Goal: Entertainment & Leisure: Consume media (video, audio)

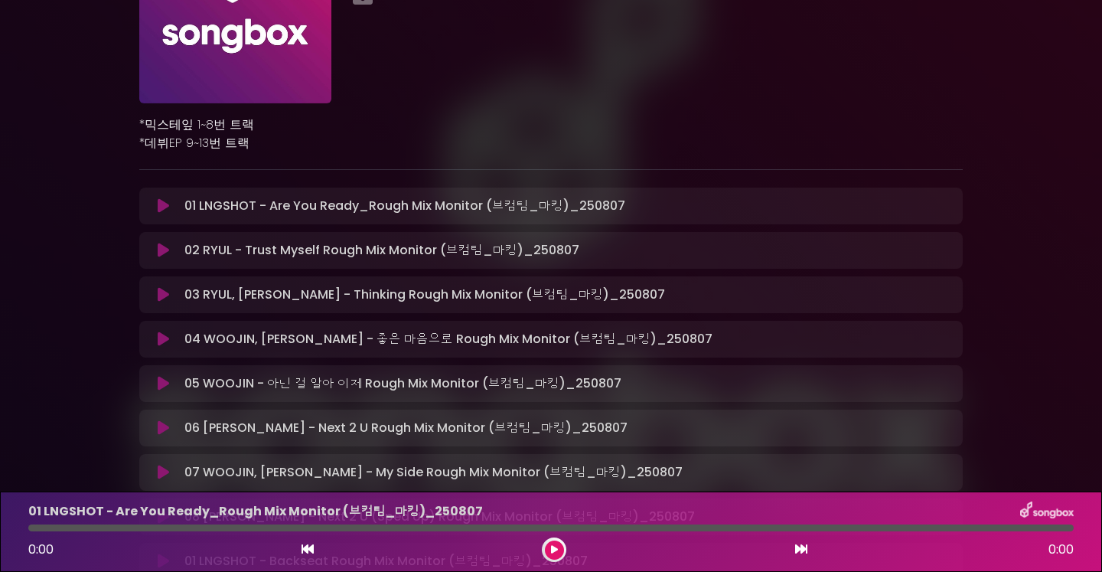
scroll to position [245, 0]
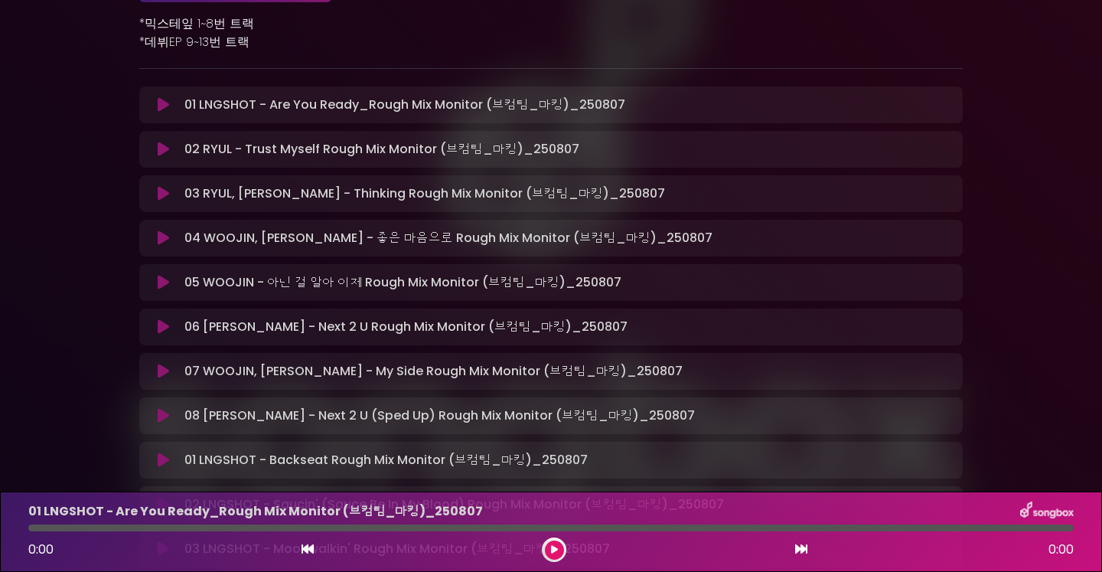
click at [158, 144] on button at bounding box center [164, 149] width 30 height 15
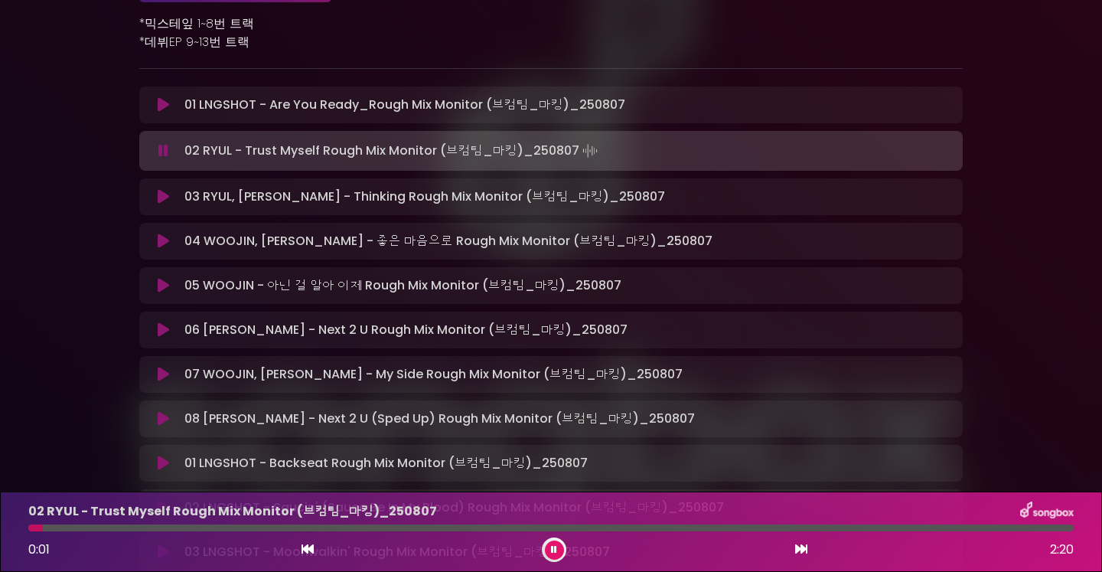
click at [191, 529] on div at bounding box center [551, 527] width 1046 height 7
click at [328, 539] on div "0:22 2:20" at bounding box center [551, 549] width 1064 height 24
click at [355, 531] on div "02 RYUL - Trust Myself Rough Mix Monitor (브컴팀_마킹)_[DATE] 0:22 2:20" at bounding box center [551, 531] width 1064 height 60
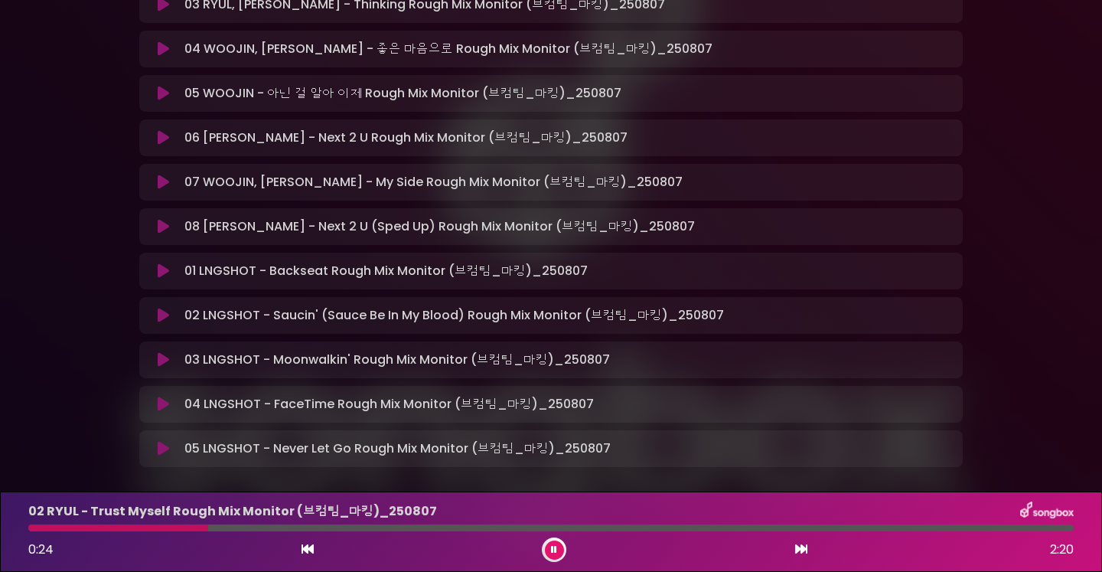
scroll to position [451, 0]
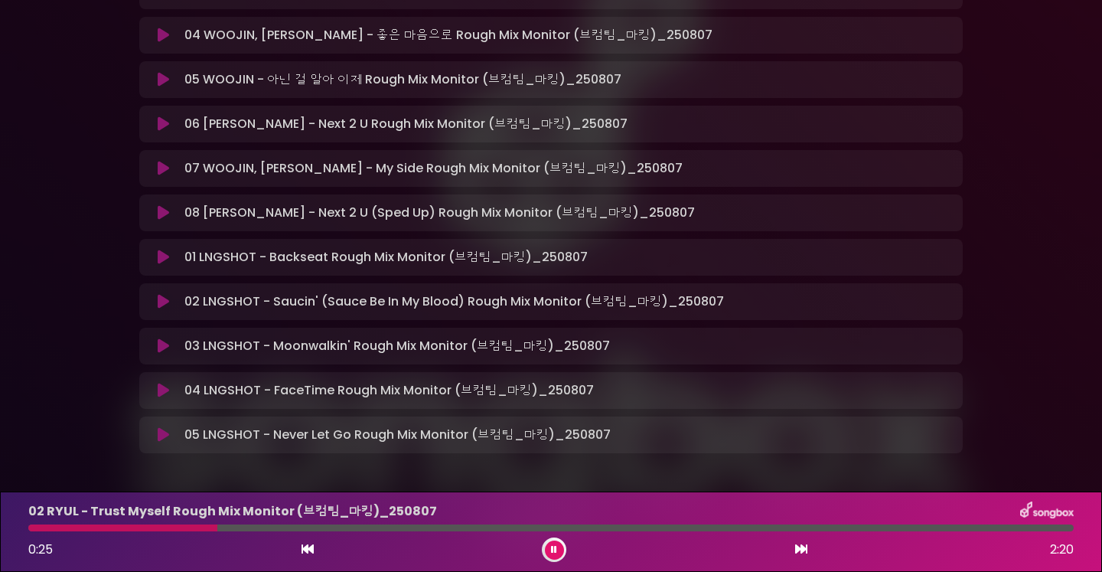
click at [155, 300] on button at bounding box center [164, 301] width 30 height 15
click at [162, 299] on icon at bounding box center [163, 301] width 11 height 15
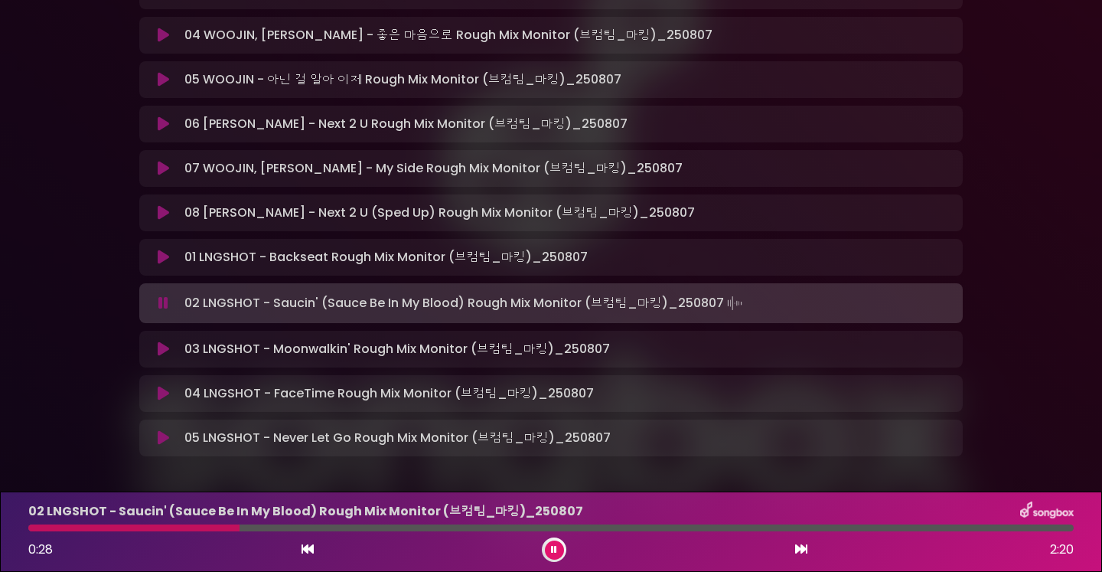
click at [423, 526] on div at bounding box center [551, 527] width 1046 height 7
click at [436, 532] on div "02 LNGSHOT - Saucin' (Sauce Be In My Blood) Rough Mix Monitor (브컴팀_마킹)_…" at bounding box center [551, 531] width 1064 height 60
click at [663, 529] on div at bounding box center [551, 527] width 1046 height 7
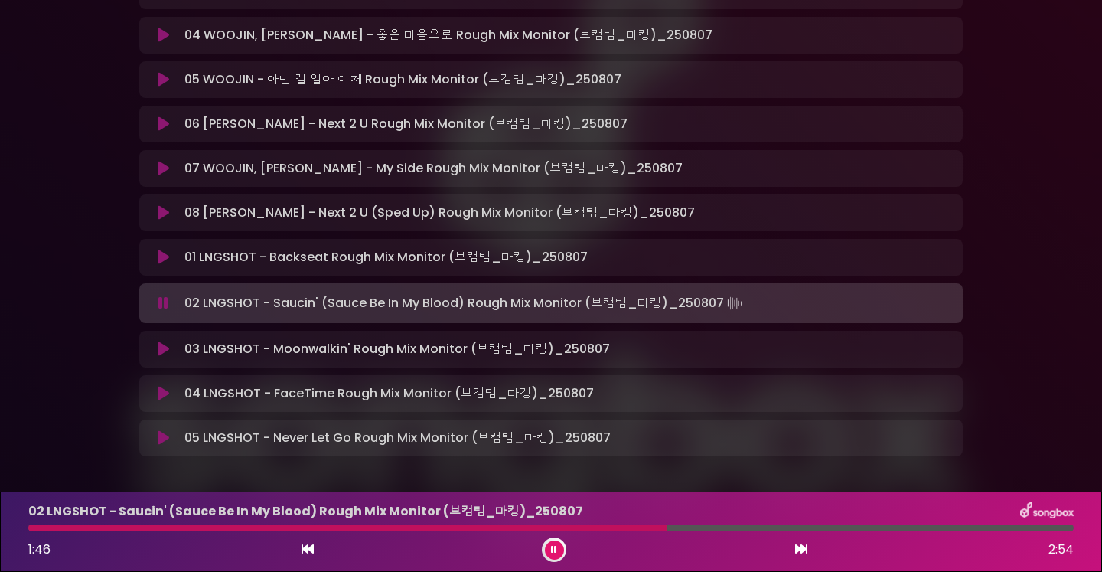
click at [782, 530] on div at bounding box center [551, 527] width 1046 height 7
click at [160, 353] on icon at bounding box center [163, 348] width 11 height 15
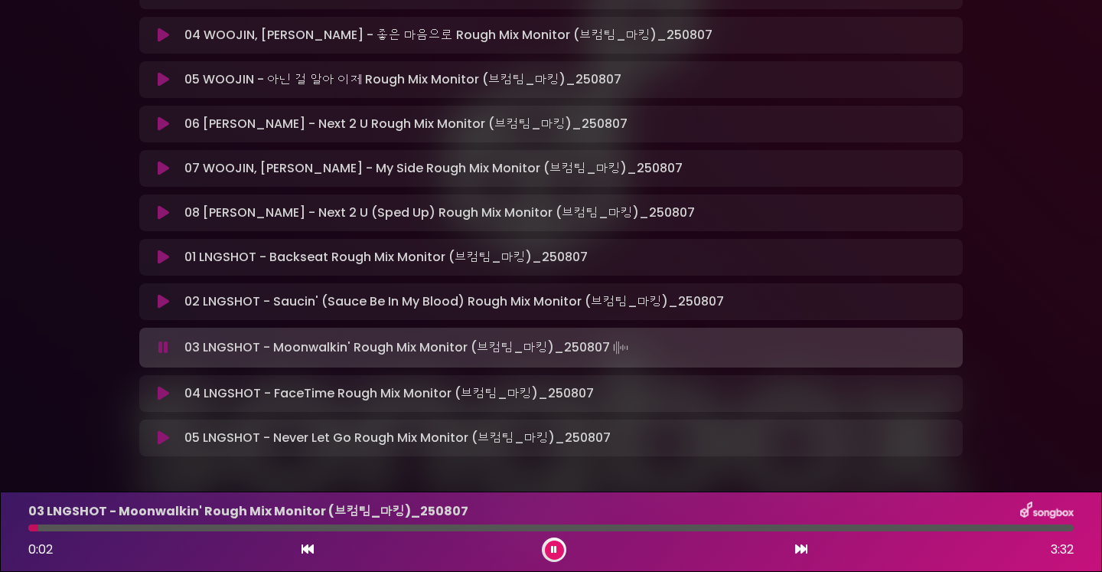
drag, startPoint x: 122, startPoint y: 530, endPoint x: 140, endPoint y: 531, distance: 17.7
click at [122, 531] on div at bounding box center [551, 527] width 1046 height 7
click at [256, 528] on div at bounding box center [551, 527] width 1046 height 7
drag, startPoint x: 405, startPoint y: 527, endPoint x: 461, endPoint y: 523, distance: 56.1
click at [405, 527] on div at bounding box center [551, 527] width 1046 height 7
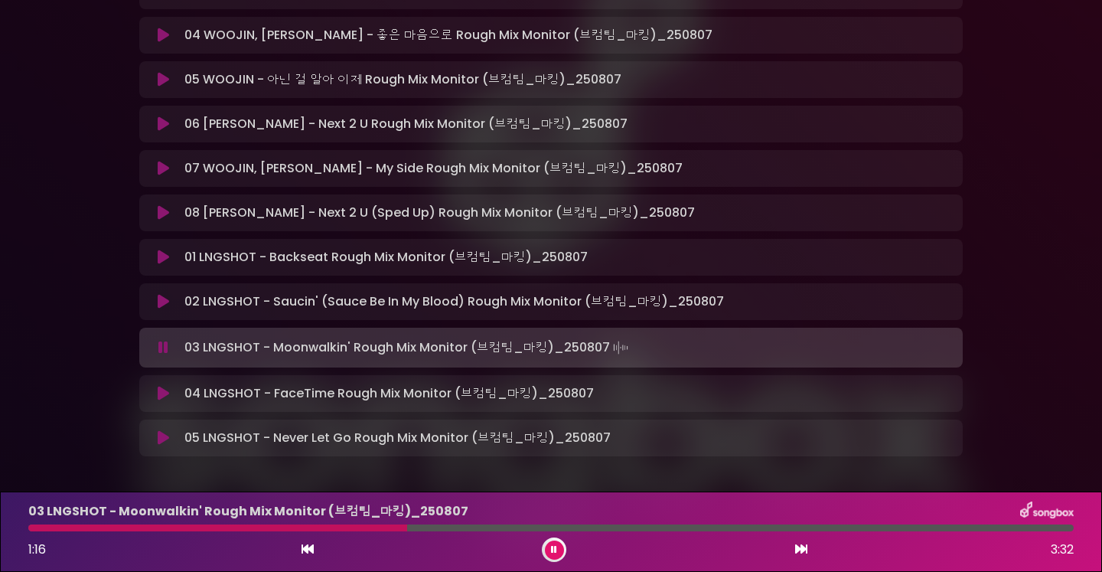
click at [514, 527] on div at bounding box center [551, 527] width 1046 height 7
click at [655, 528] on div at bounding box center [551, 527] width 1046 height 7
click at [754, 527] on div at bounding box center [551, 527] width 1046 height 7
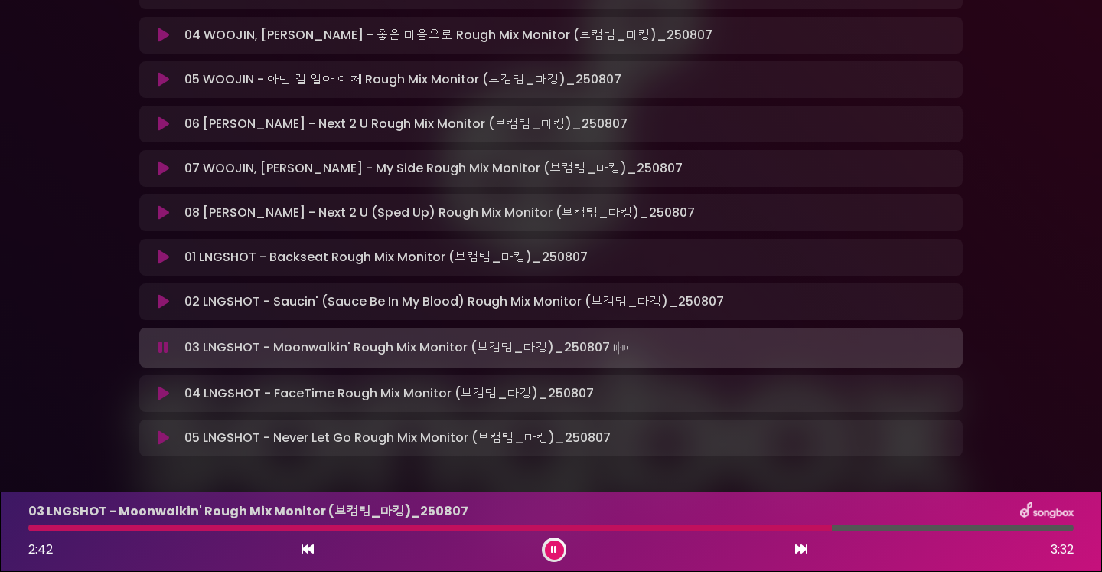
click at [832, 527] on div at bounding box center [551, 527] width 1046 height 7
click at [158, 388] on icon at bounding box center [163, 393] width 11 height 15
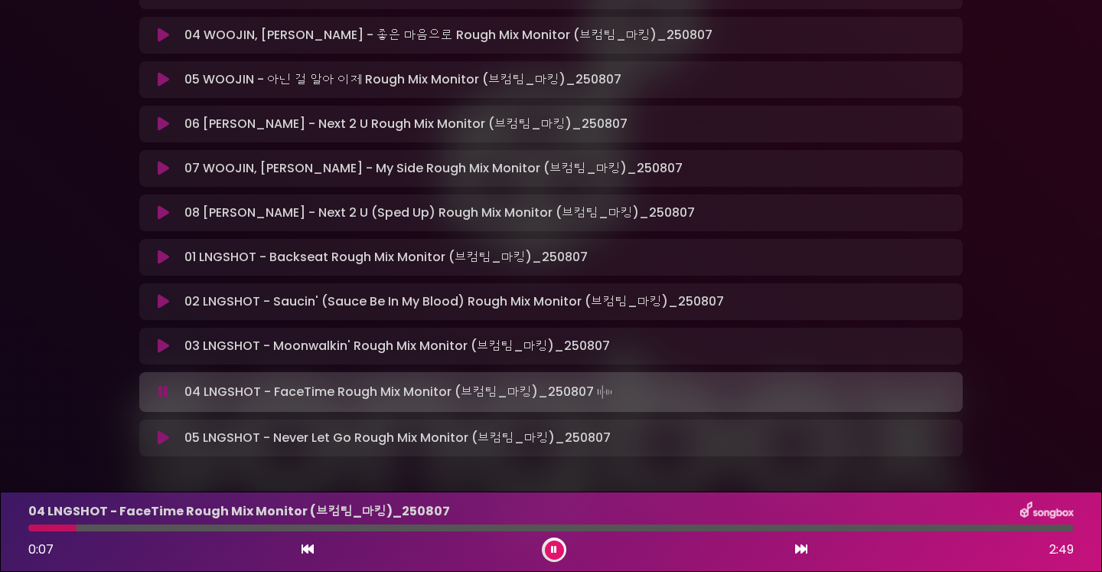
click at [214, 524] on div at bounding box center [551, 527] width 1046 height 7
click at [165, 436] on icon at bounding box center [163, 437] width 11 height 15
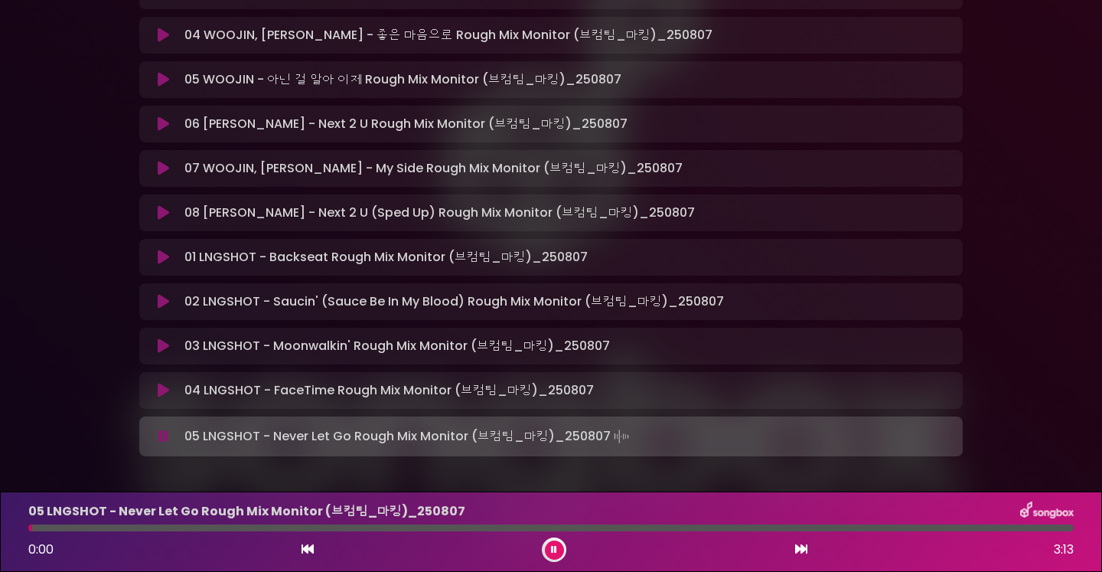
click at [175, 527] on div at bounding box center [551, 527] width 1046 height 7
click at [380, 524] on div at bounding box center [551, 527] width 1046 height 7
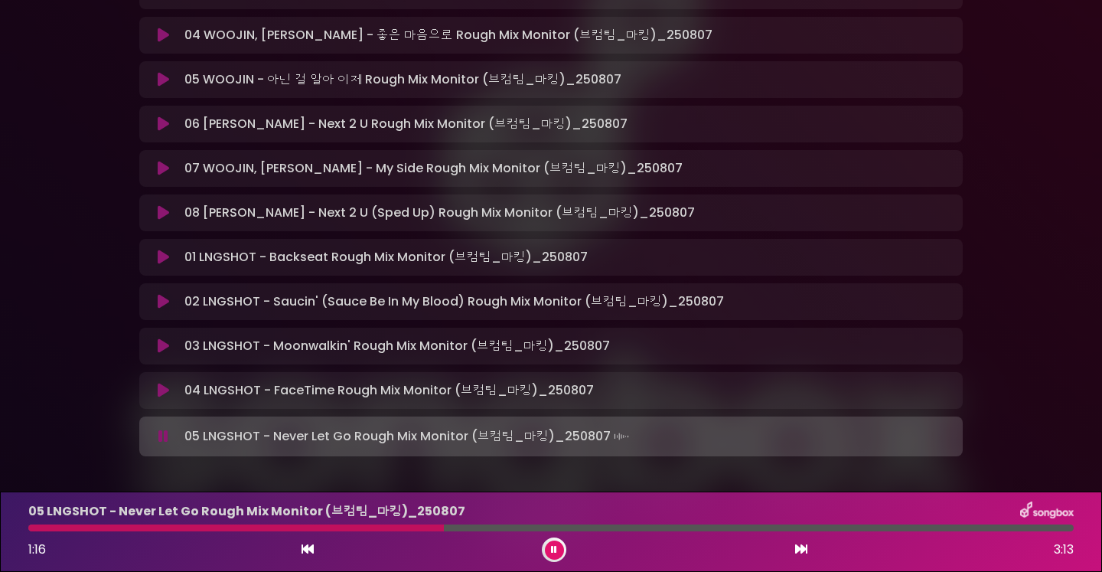
click at [444, 526] on div at bounding box center [551, 527] width 1046 height 7
click at [573, 528] on div at bounding box center [551, 527] width 1046 height 7
click at [168, 257] on icon at bounding box center [163, 257] width 11 height 15
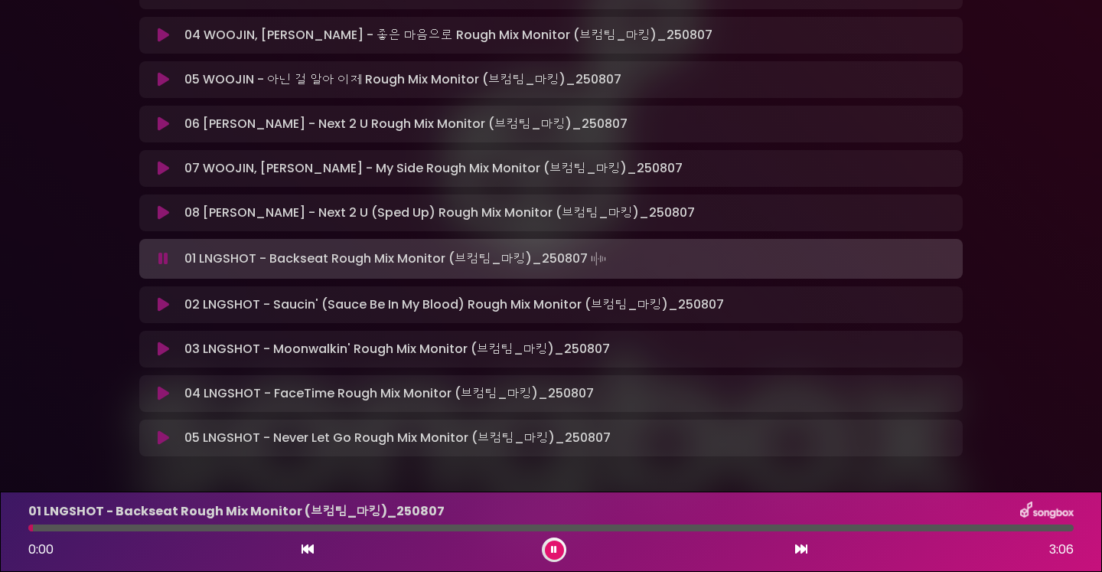
click at [191, 527] on div at bounding box center [551, 527] width 1046 height 7
click at [437, 534] on div "01 LNGSHOT - Backseat Rough Mix Monitor (브컴팀_마킹)_[DATE] 0:29 3:06" at bounding box center [551, 531] width 1064 height 60
click at [442, 526] on div at bounding box center [551, 527] width 1046 height 7
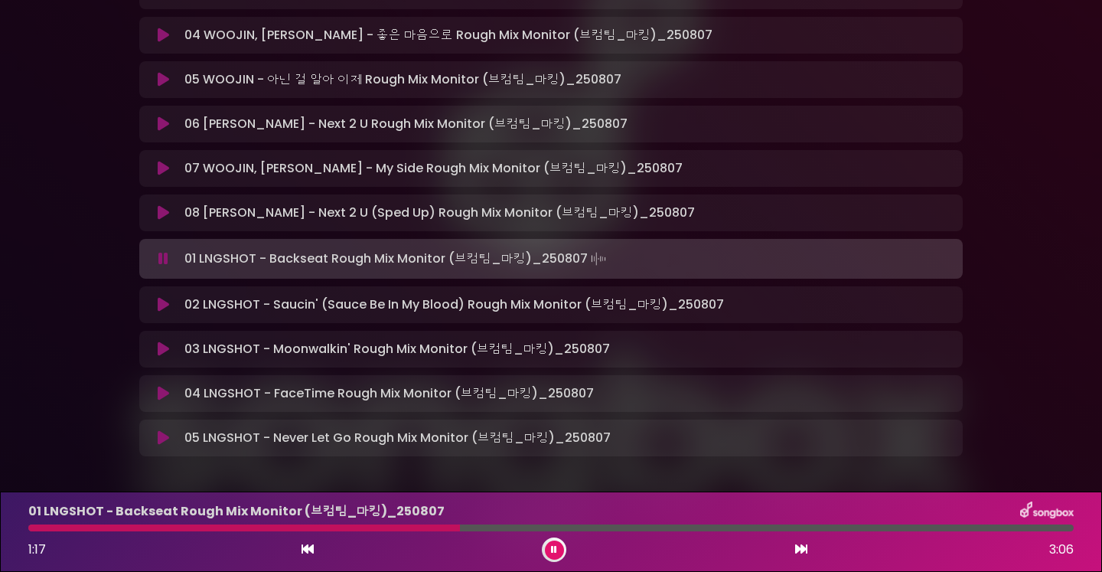
click at [683, 530] on div at bounding box center [551, 527] width 1046 height 7
click at [839, 534] on div "01 LNGSHOT - Backseat Rough Mix Monitor (브컴팀_마킹)_[DATE] 1:57 3:06" at bounding box center [551, 531] width 1064 height 60
click at [852, 525] on div at bounding box center [551, 527] width 1046 height 7
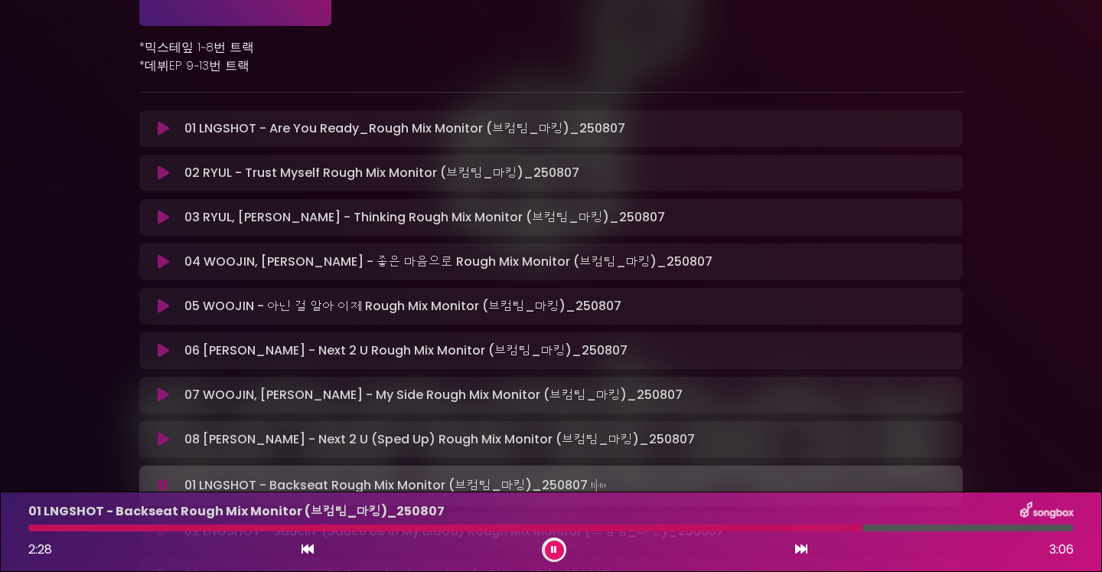
scroll to position [325, 0]
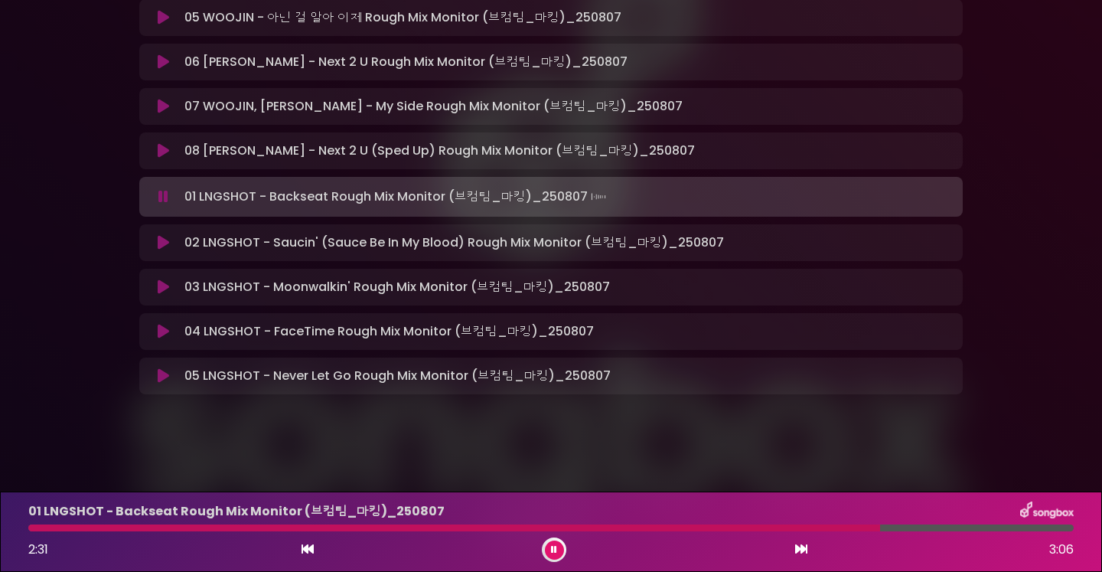
click at [155, 283] on button at bounding box center [164, 286] width 30 height 15
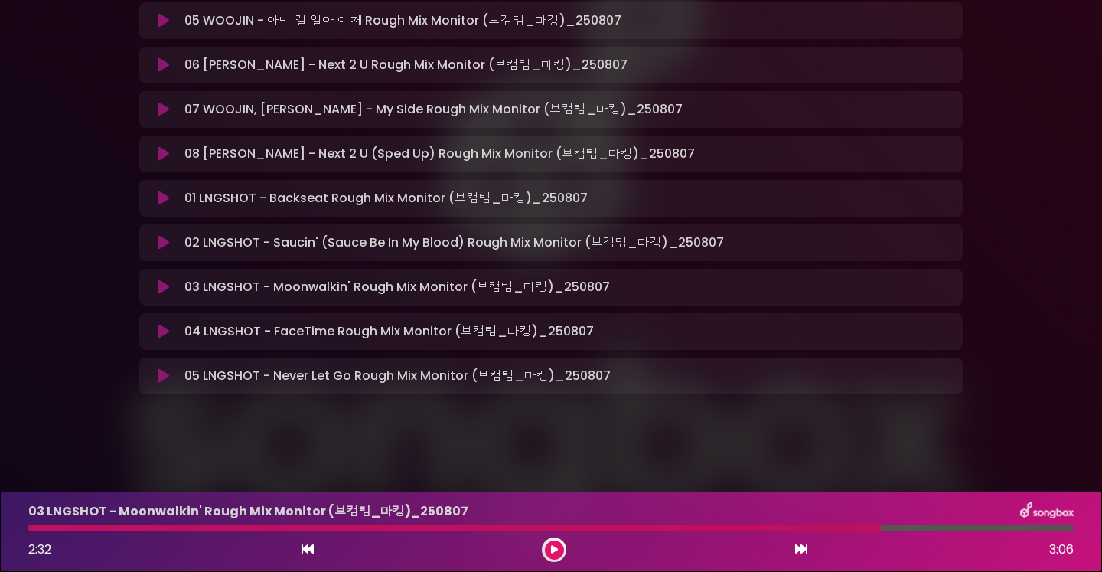
scroll to position [510, 0]
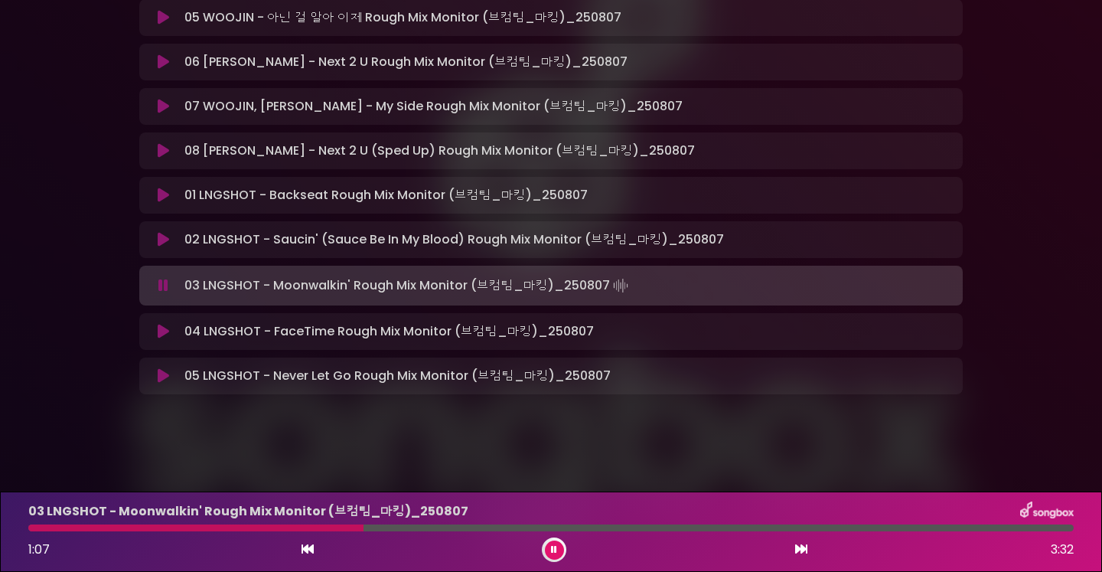
click at [364, 527] on div at bounding box center [551, 527] width 1046 height 7
click at [674, 524] on div "03 LNGSHOT - Moonwalkin' Rough Mix Monitor (브컴팀_마킹)_[DATE] 1:08 3:32" at bounding box center [551, 531] width 1064 height 60
click at [676, 531] on div at bounding box center [551, 527] width 1046 height 7
click at [873, 525] on div at bounding box center [551, 527] width 1046 height 7
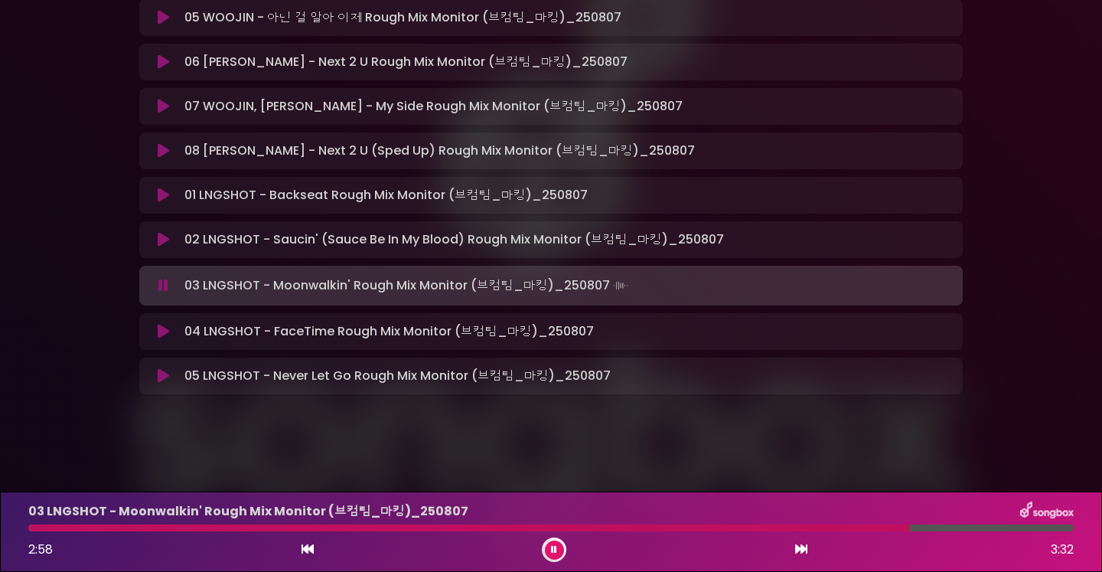
click at [166, 235] on icon at bounding box center [163, 239] width 11 height 15
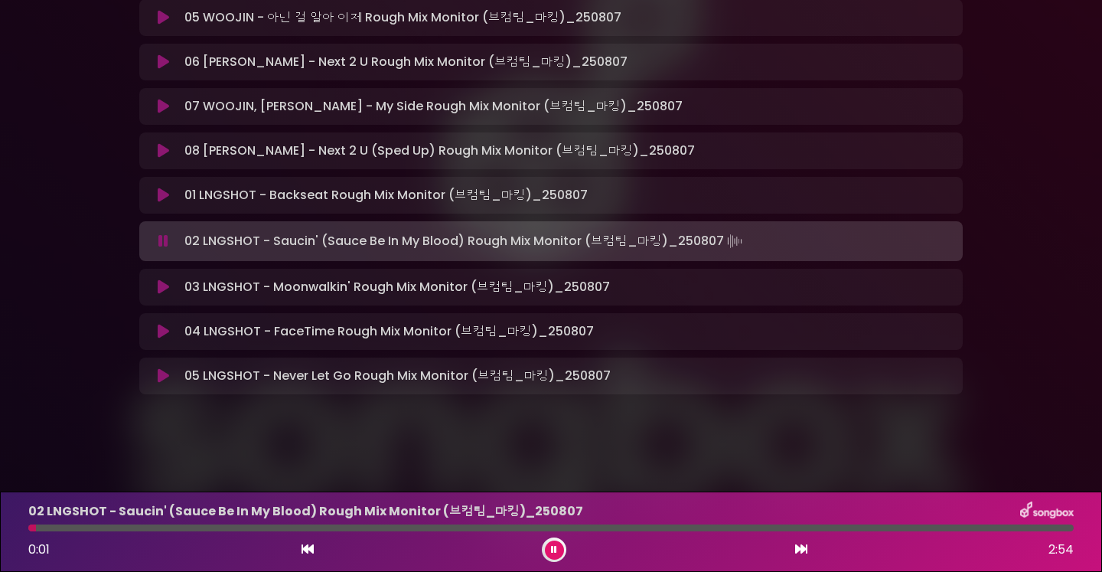
click at [255, 524] on div at bounding box center [551, 527] width 1046 height 7
click at [428, 533] on div "02 LNGSHOT - Saucin' (Sauce Be In My Blood) Rough Mix Monitor (브컴팀_마킹)_…" at bounding box center [551, 531] width 1064 height 60
click at [488, 531] on div at bounding box center [551, 527] width 1046 height 7
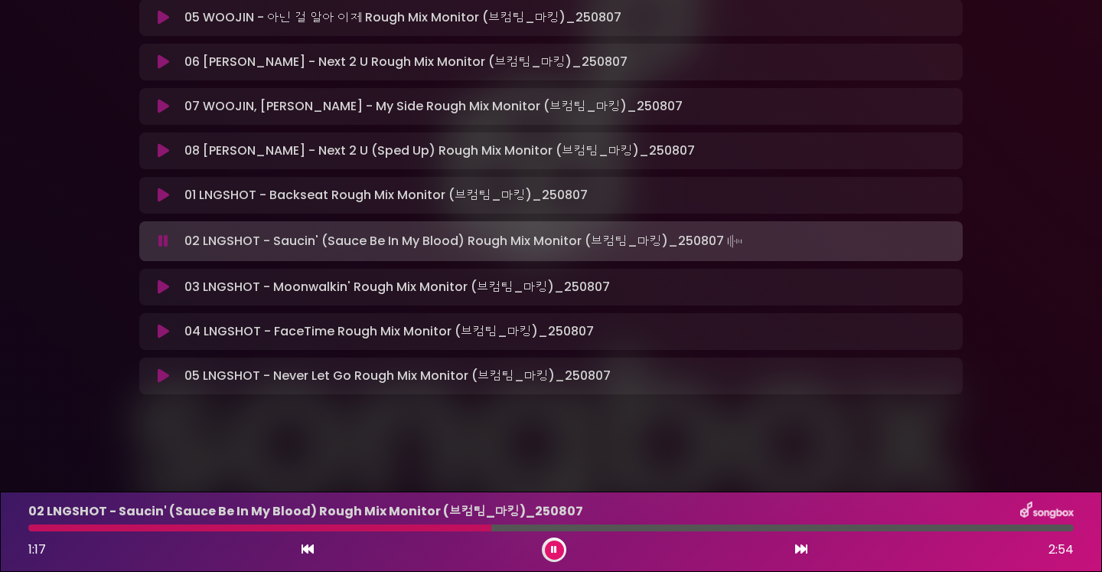
click at [673, 529] on div at bounding box center [551, 527] width 1046 height 7
click at [877, 527] on div at bounding box center [551, 527] width 1046 height 7
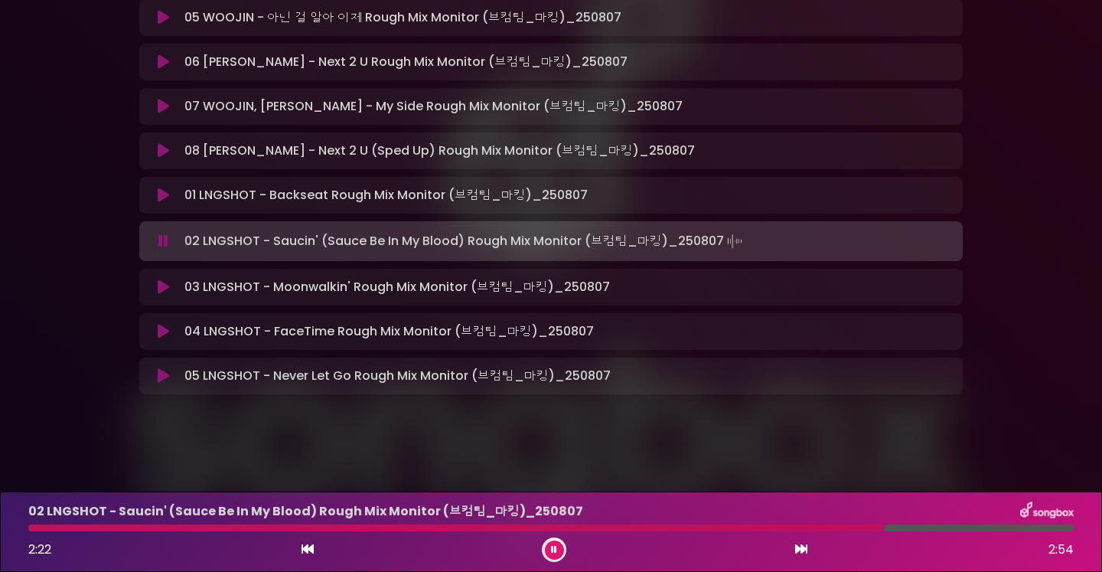
click at [162, 377] on icon at bounding box center [163, 375] width 11 height 15
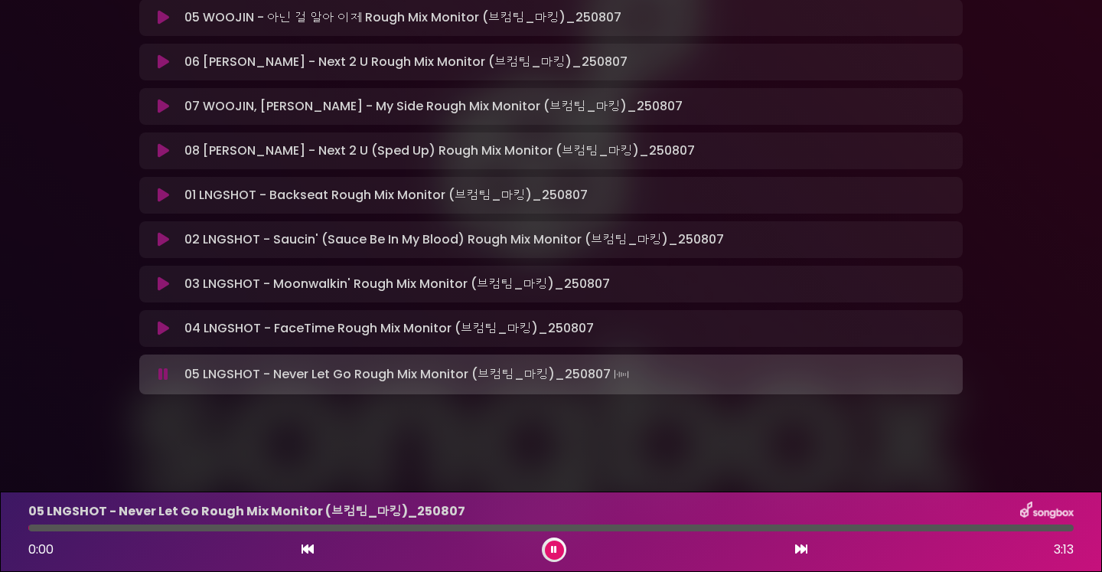
click at [137, 531] on div at bounding box center [551, 527] width 1046 height 7
click at [348, 528] on div at bounding box center [551, 527] width 1046 height 7
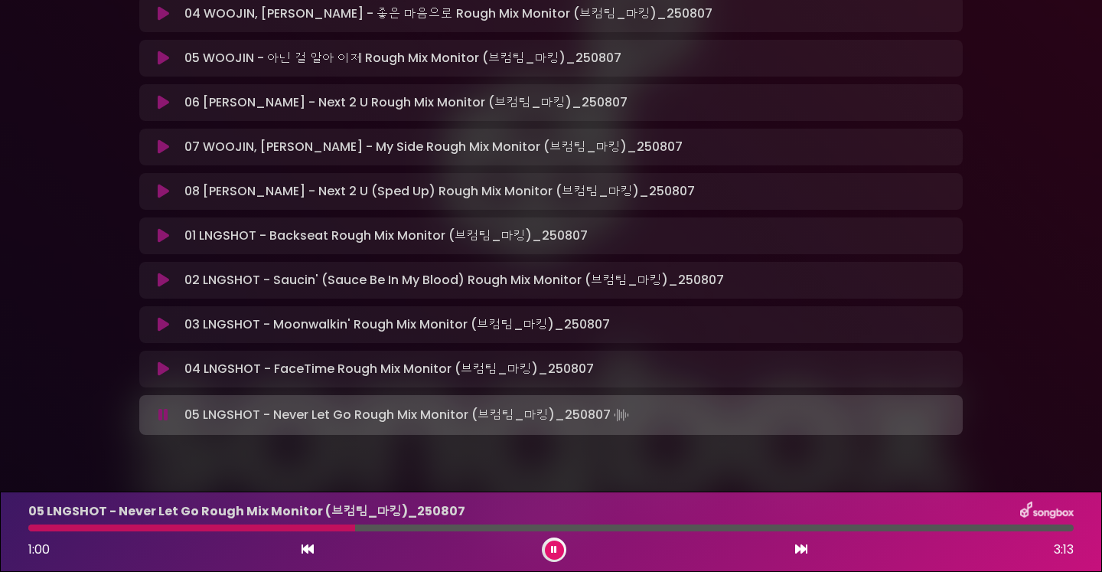
scroll to position [380, 0]
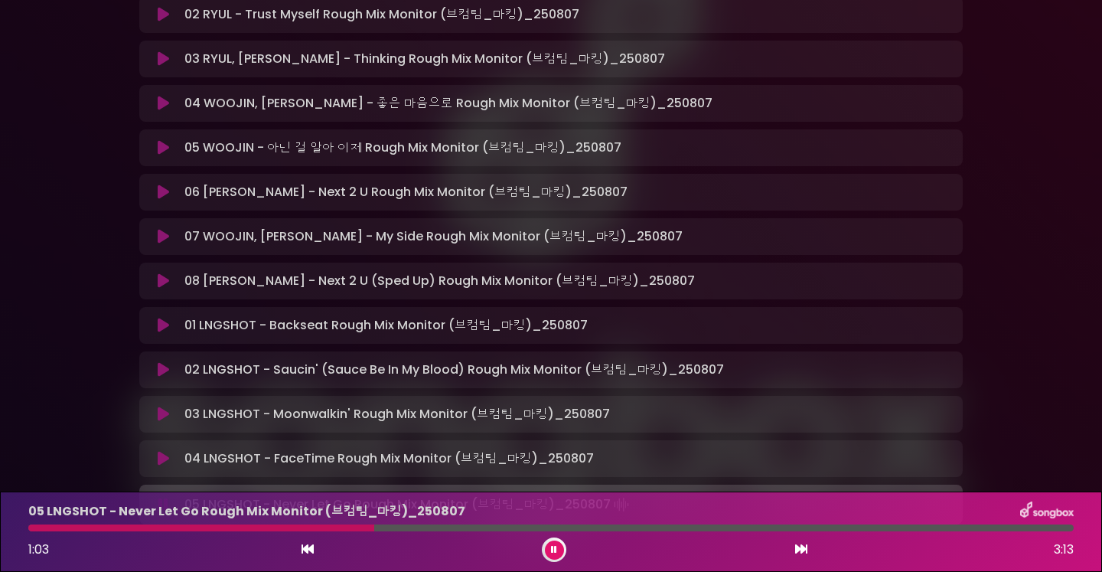
click at [164, 281] on icon at bounding box center [163, 280] width 11 height 15
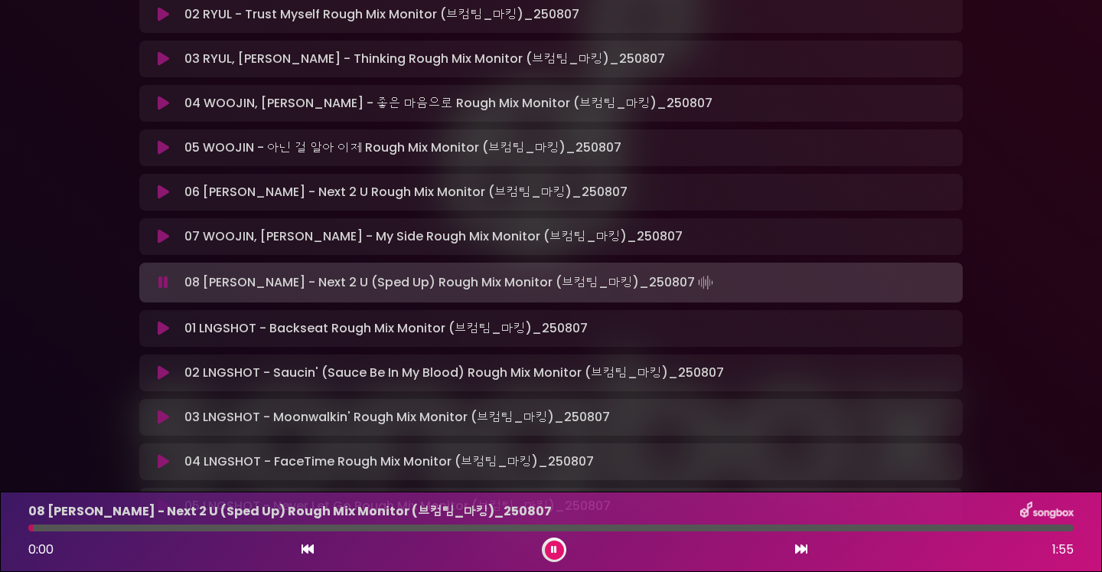
click at [160, 229] on icon at bounding box center [163, 236] width 11 height 15
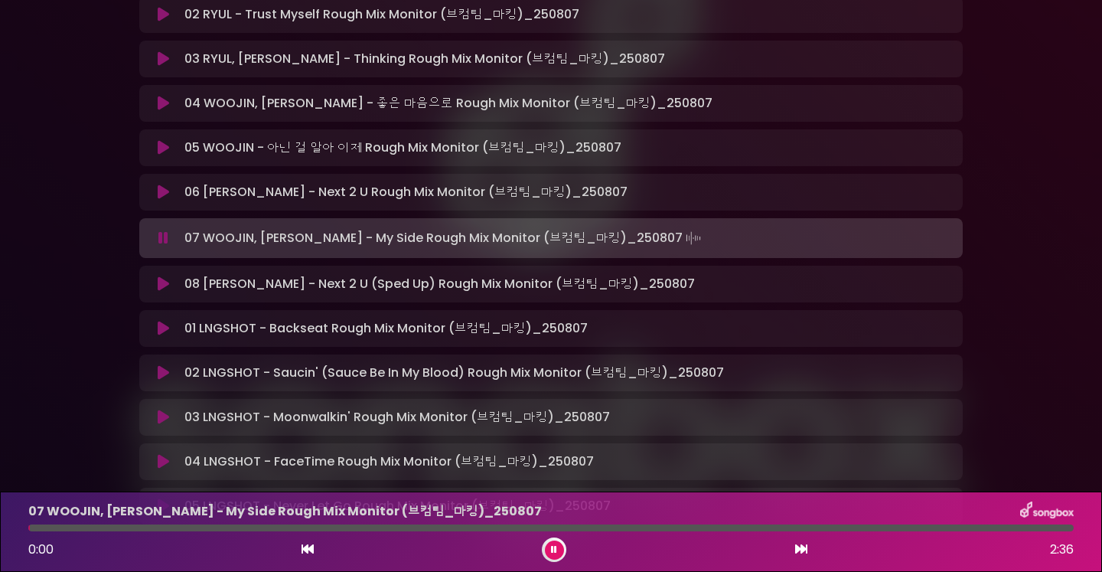
click at [151, 184] on button at bounding box center [164, 191] width 30 height 15
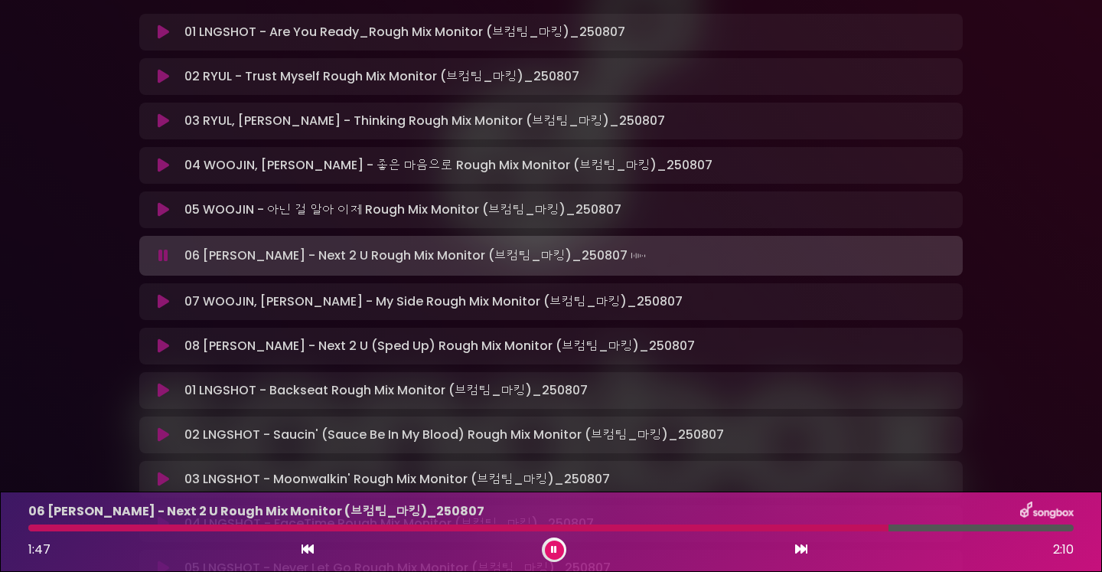
scroll to position [315, 0]
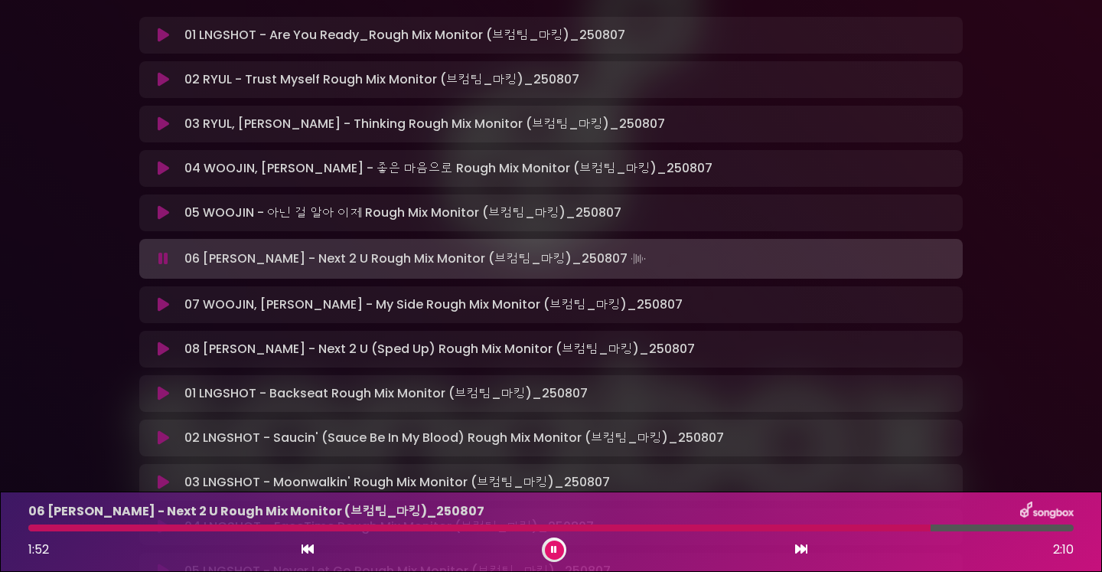
click at [319, 82] on p "02 RYUL - Trust Myself Rough Mix Monitor (브컴팀_마킹)_250807 Loading Track.…" at bounding box center [381, 79] width 395 height 18
click at [170, 83] on button at bounding box center [164, 79] width 30 height 15
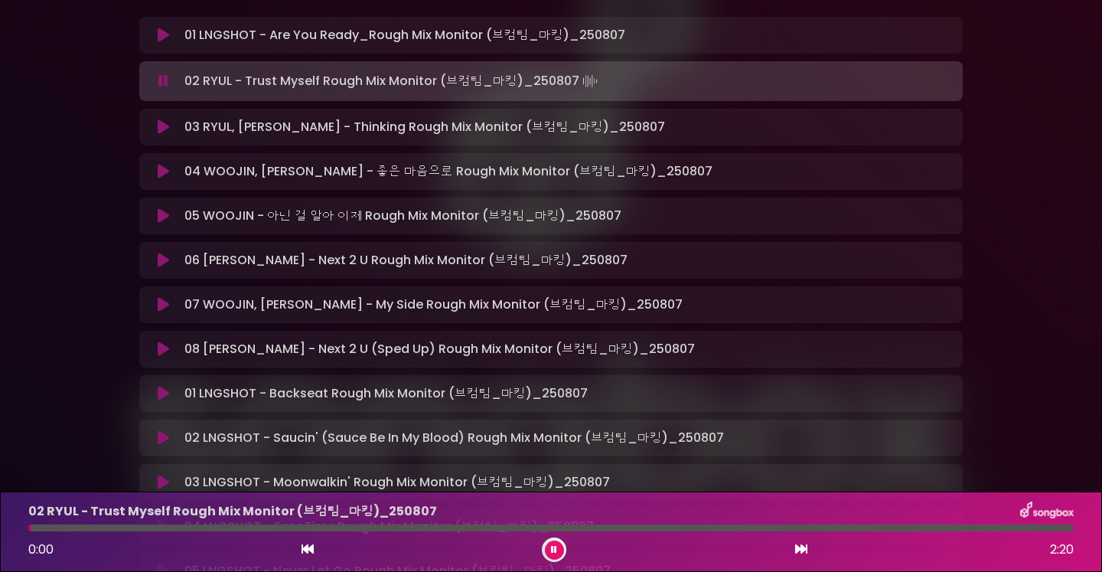
click at [140, 527] on div at bounding box center [551, 527] width 1046 height 7
click at [286, 527] on div at bounding box center [551, 527] width 1046 height 7
click at [420, 531] on div at bounding box center [551, 527] width 1046 height 7
drag, startPoint x: 674, startPoint y: 528, endPoint x: 683, endPoint y: 528, distance: 8.4
click at [674, 528] on div at bounding box center [551, 527] width 1046 height 7
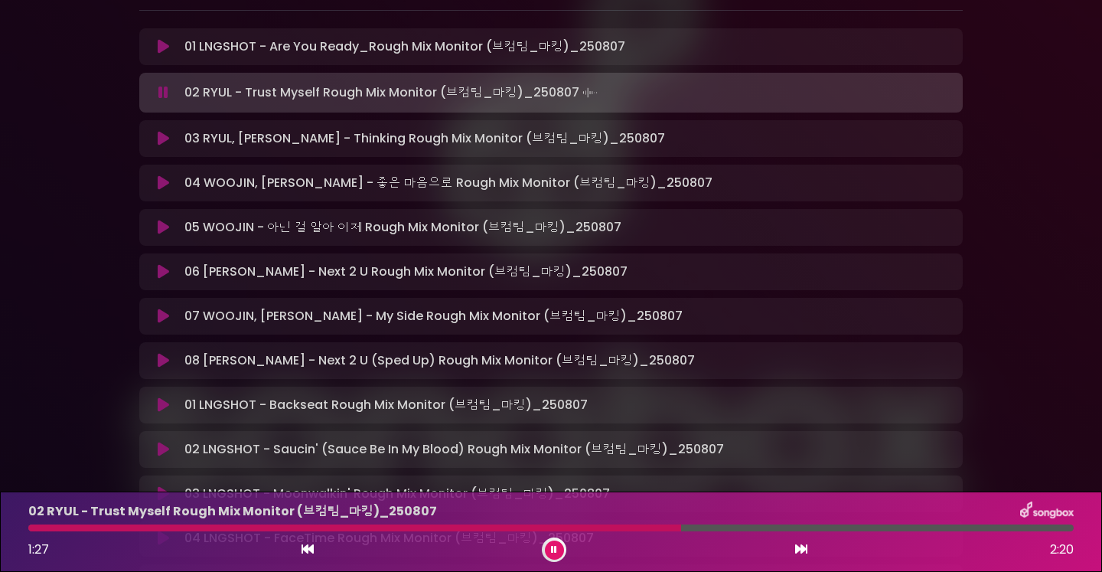
scroll to position [291, 0]
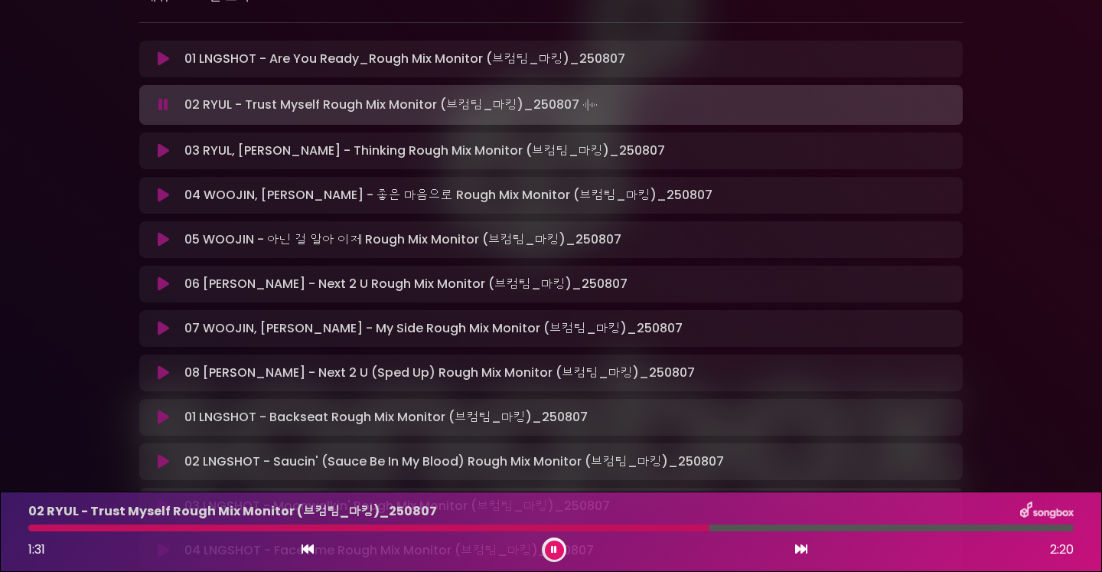
click at [172, 248] on div "05 WOOJIN - 아닌 걸 알아 이제 Rough Mix Monitor (브컴팀_마킹)_250807 Load…" at bounding box center [551, 239] width 805 height 18
click at [166, 237] on icon at bounding box center [163, 239] width 11 height 15
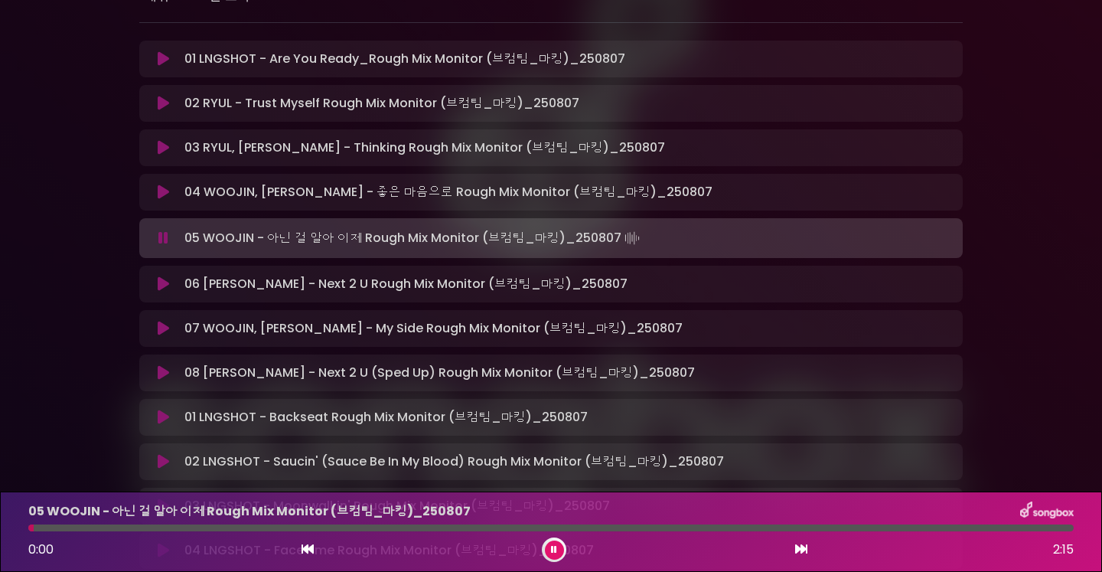
click at [159, 527] on div at bounding box center [551, 527] width 1046 height 7
click at [402, 527] on div at bounding box center [551, 527] width 1046 height 7
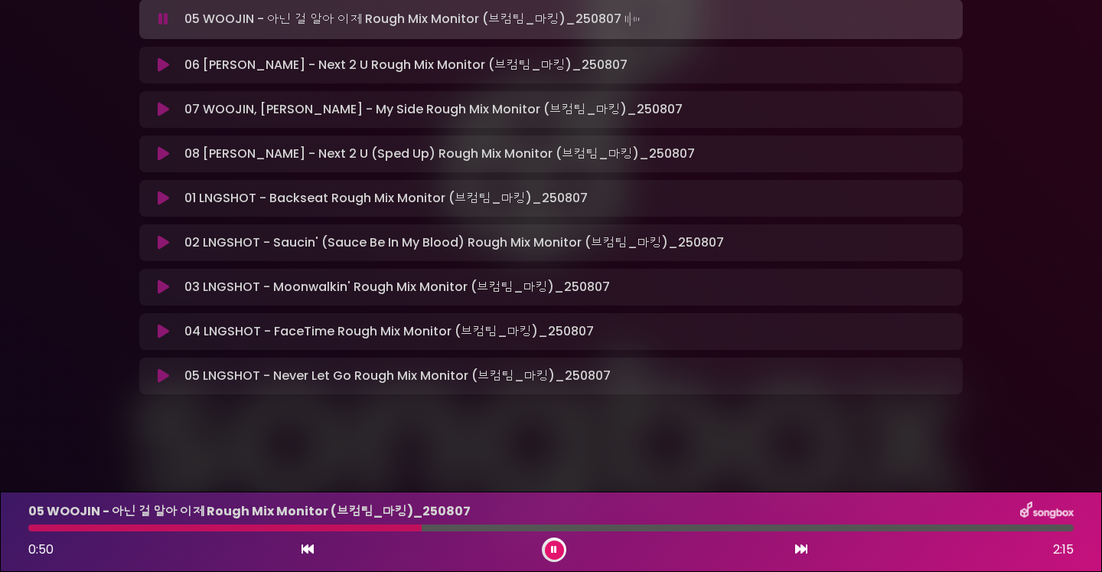
click at [162, 326] on icon at bounding box center [163, 331] width 11 height 15
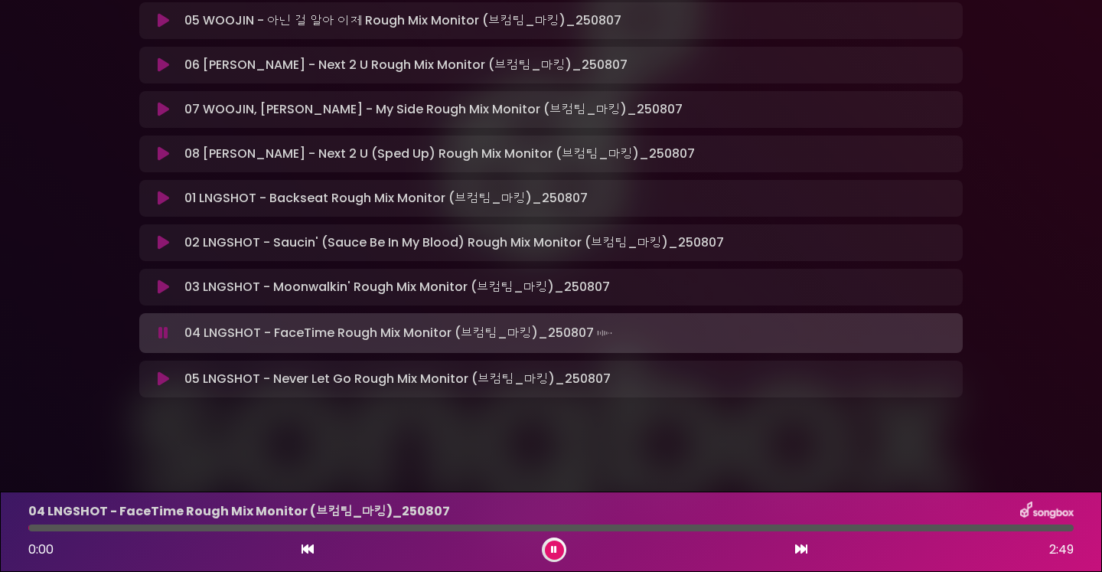
scroll to position [510, 0]
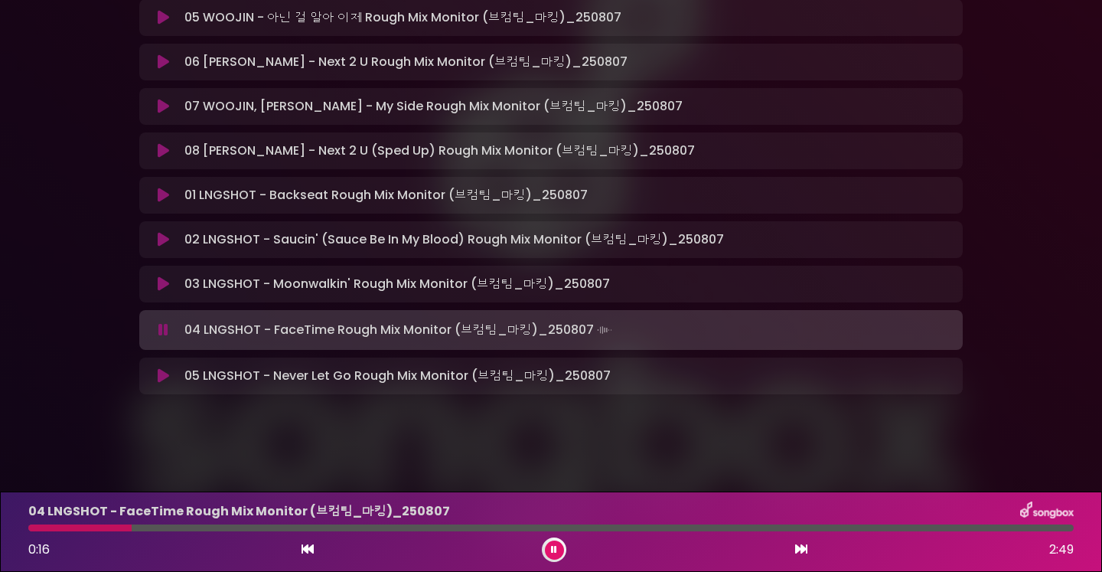
drag, startPoint x: 162, startPoint y: 374, endPoint x: 159, endPoint y: 382, distance: 9.0
click at [159, 382] on icon at bounding box center [163, 375] width 11 height 15
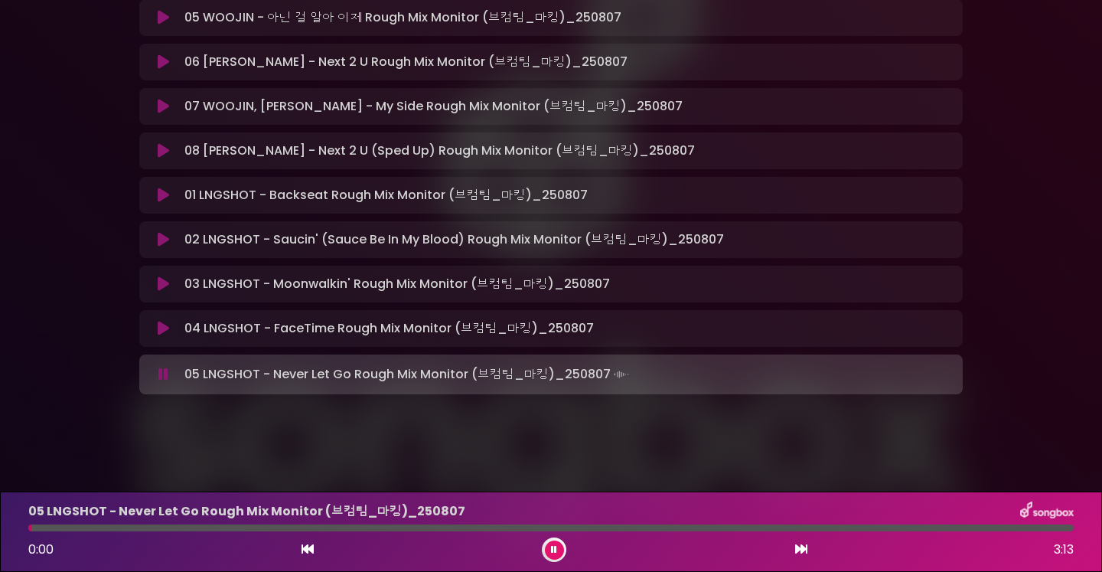
click at [286, 519] on p "05 LNGSHOT - Never Let Go Rough Mix Monitor (브컴팀_마킹)_250807" at bounding box center [246, 511] width 437 height 18
click at [276, 528] on div at bounding box center [551, 527] width 1046 height 7
click at [599, 531] on div at bounding box center [551, 527] width 1046 height 7
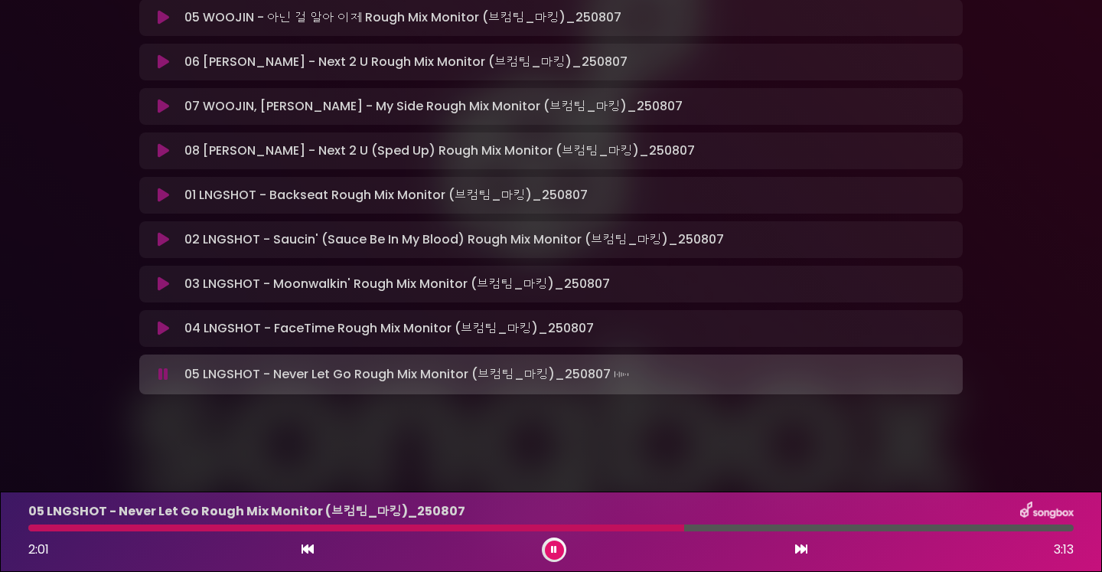
click at [207, 526] on div at bounding box center [356, 527] width 656 height 7
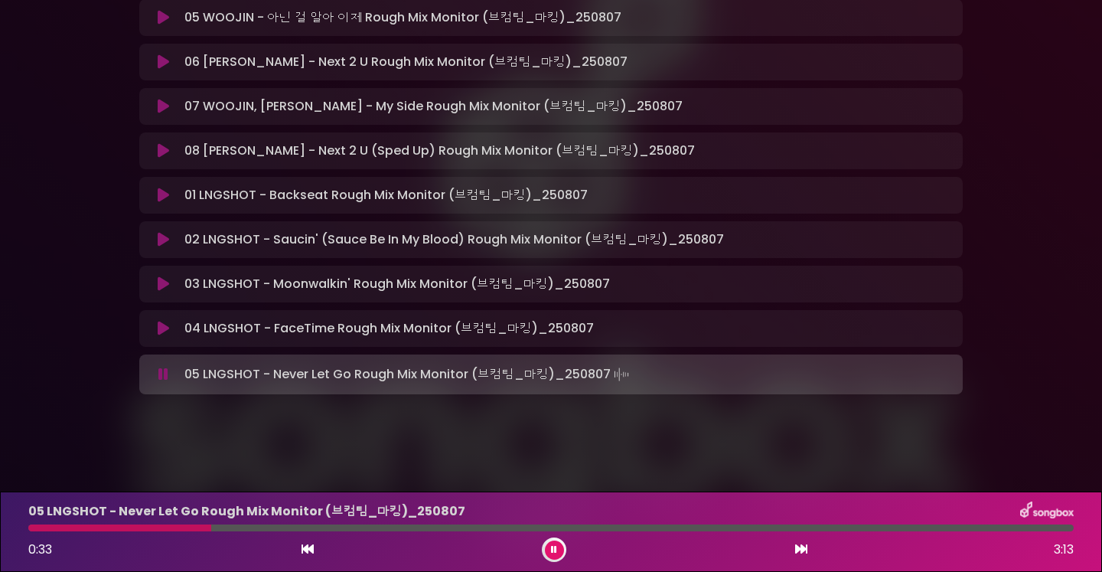
click at [835, 528] on div at bounding box center [551, 527] width 1046 height 7
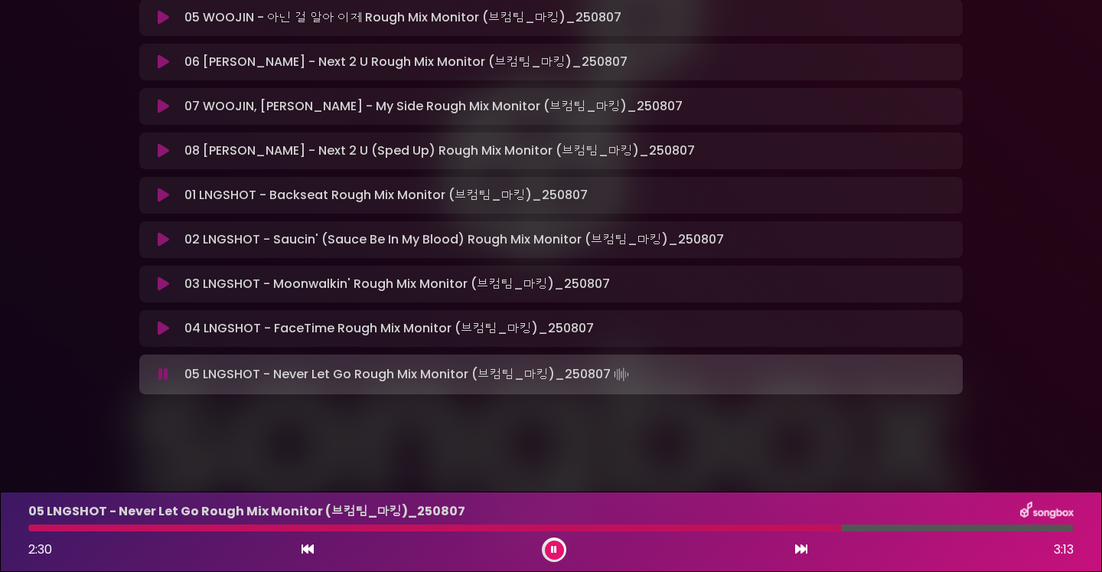
click at [953, 527] on div at bounding box center [551, 527] width 1046 height 7
click at [155, 326] on button at bounding box center [164, 328] width 30 height 15
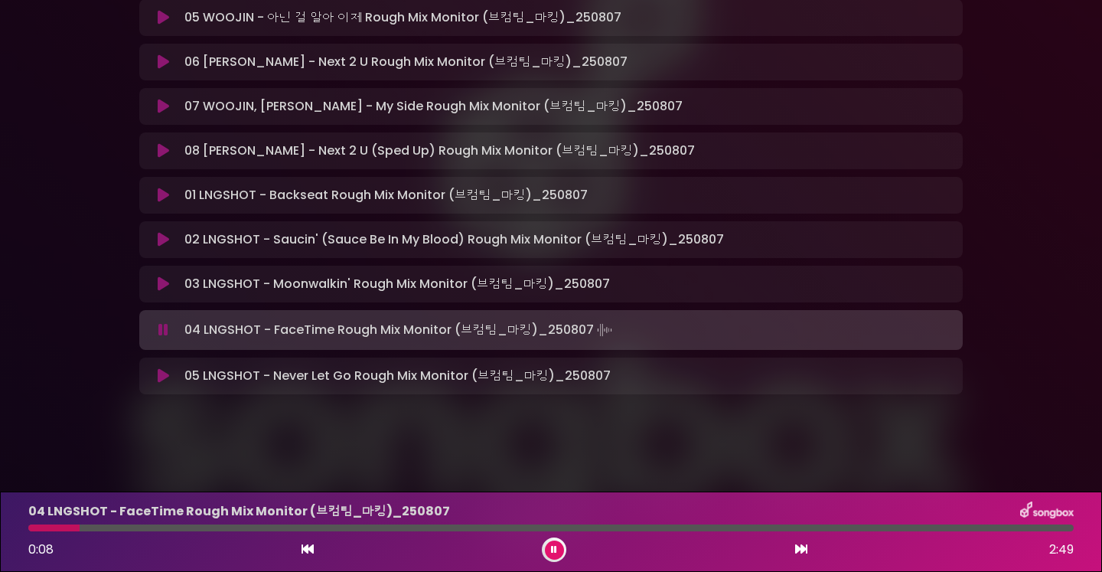
click at [218, 526] on div at bounding box center [551, 527] width 1046 height 7
click at [439, 524] on div at bounding box center [551, 527] width 1046 height 7
click at [673, 530] on div at bounding box center [551, 527] width 1046 height 7
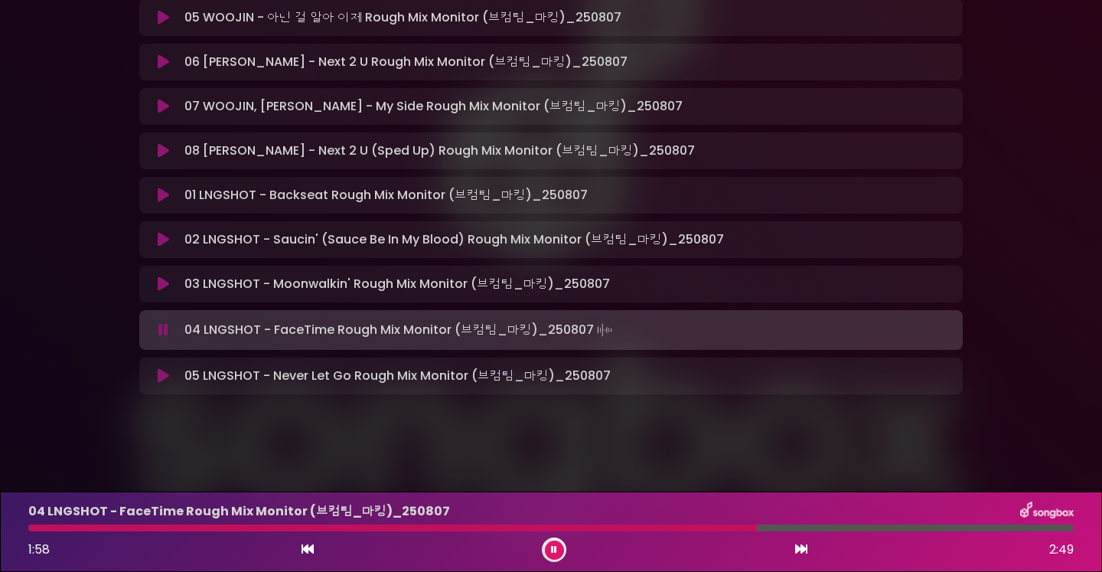
click at [162, 372] on icon at bounding box center [163, 375] width 11 height 15
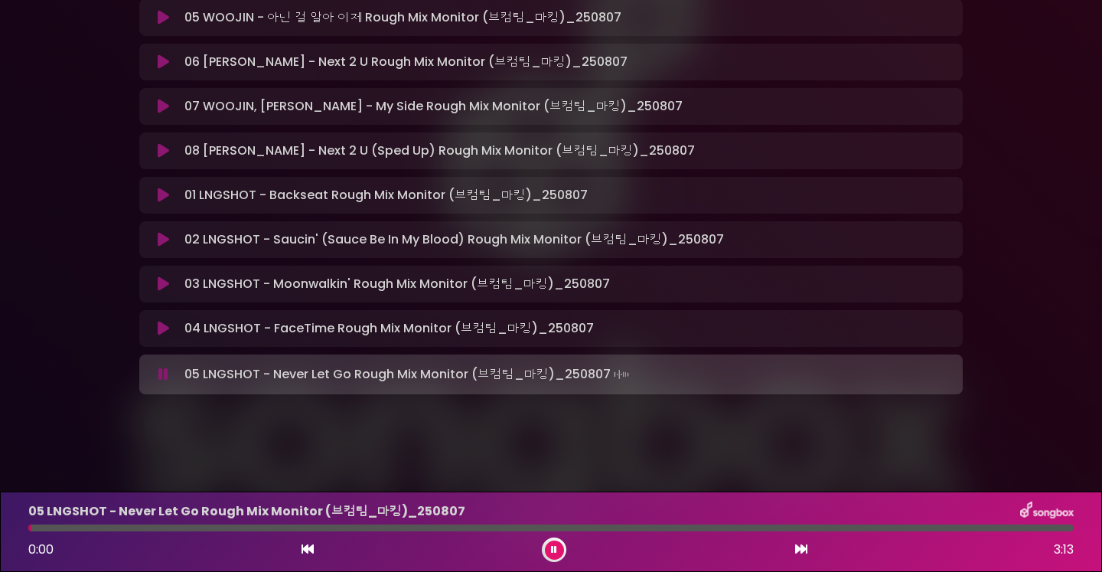
click at [169, 534] on div "05 LNGSHOT - Never Let Go Rough Mix Monitor (브컴팀_마킹)_[DATE] 0:00 3:13" at bounding box center [551, 531] width 1064 height 60
click at [181, 524] on div at bounding box center [551, 527] width 1046 height 7
click at [453, 531] on div at bounding box center [551, 527] width 1046 height 7
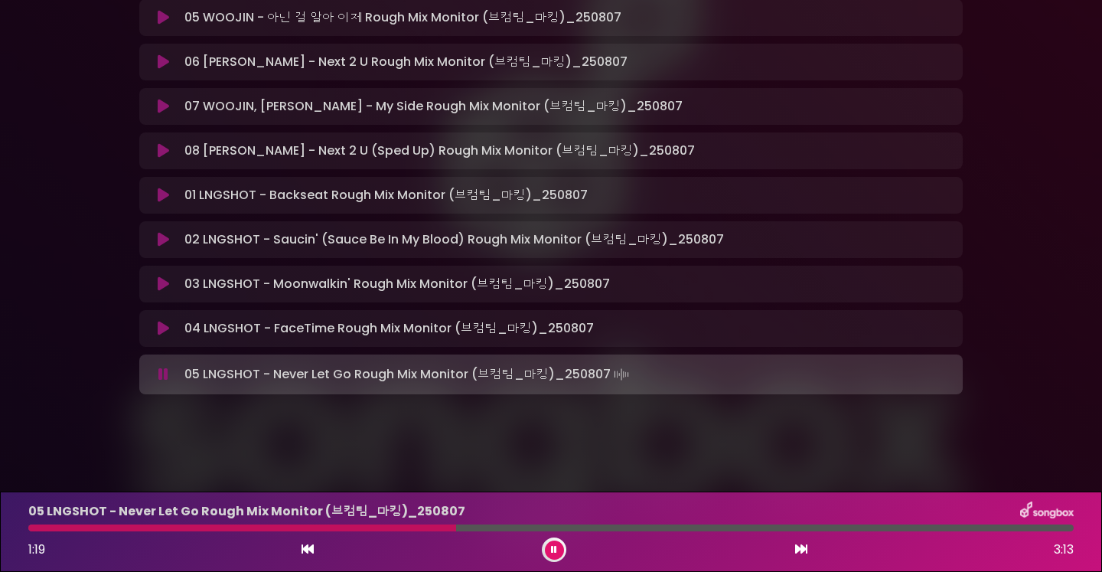
click at [658, 528] on div at bounding box center [551, 527] width 1046 height 7
click at [872, 524] on div at bounding box center [551, 527] width 1046 height 7
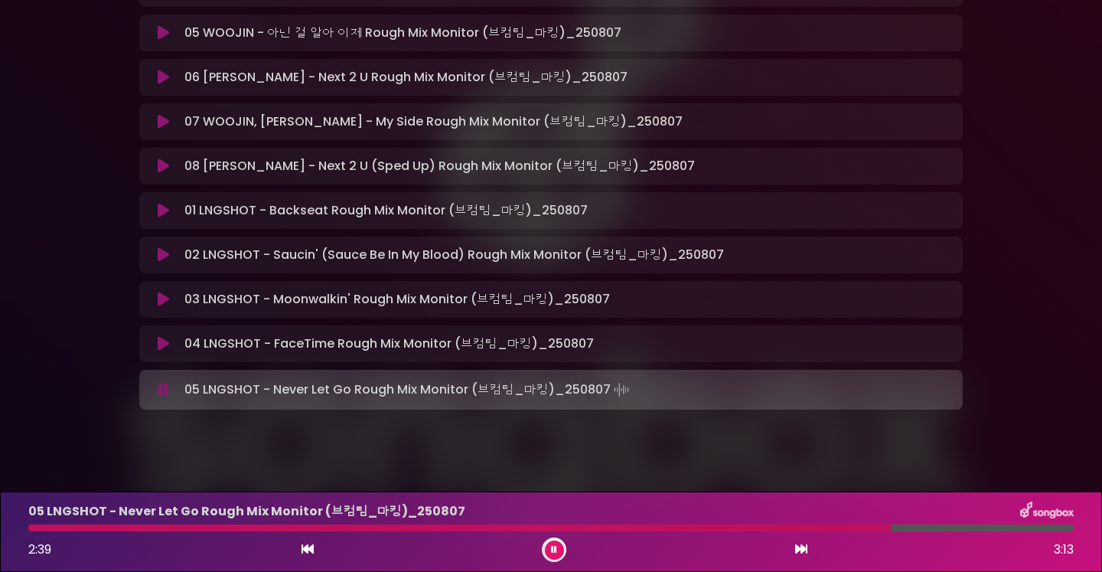
scroll to position [490, 0]
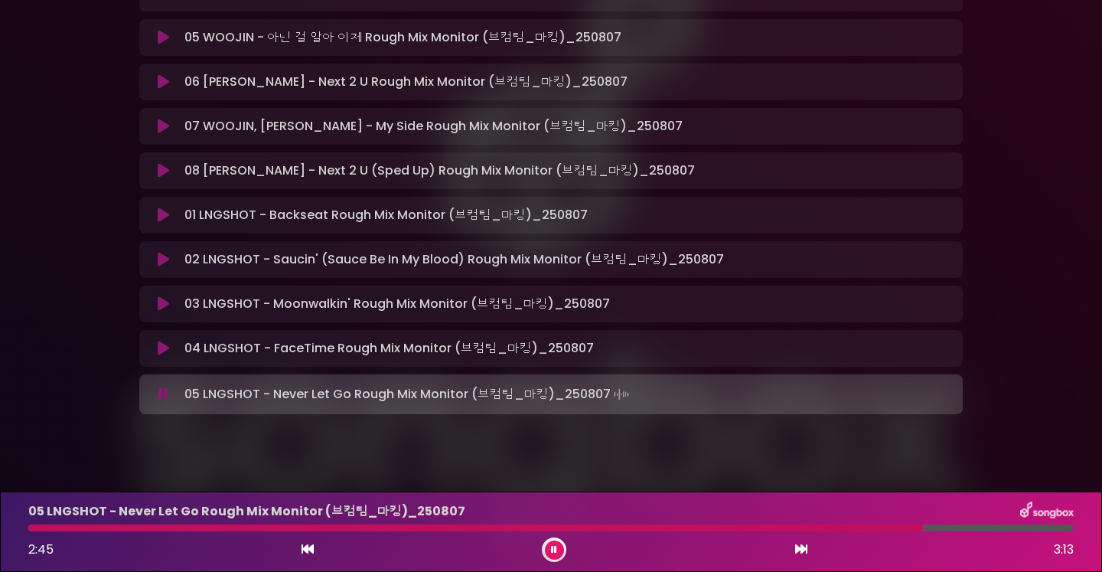
click at [158, 167] on icon at bounding box center [163, 170] width 11 height 15
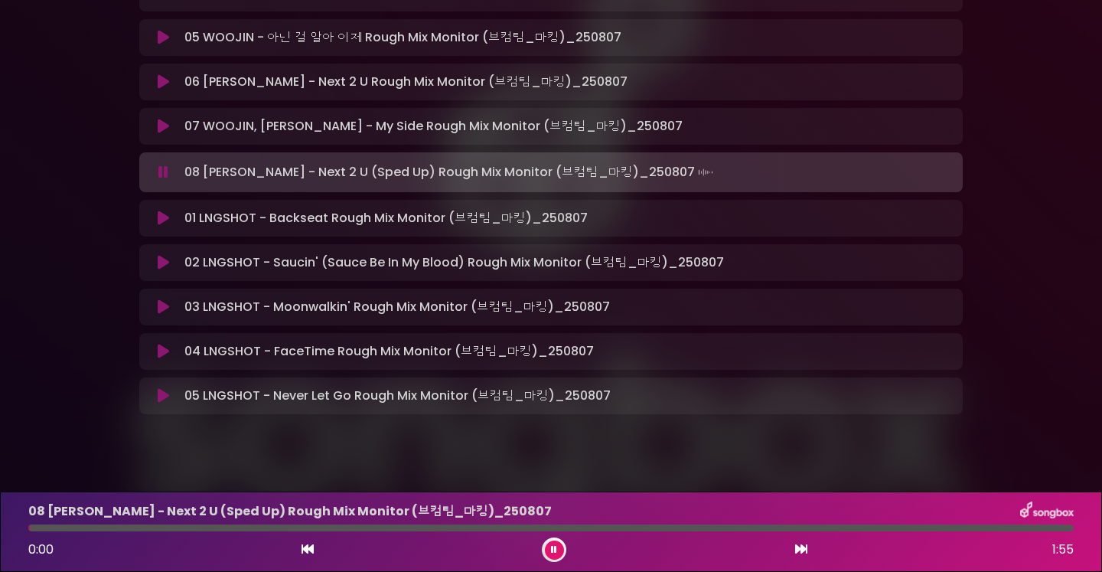
click at [211, 527] on div at bounding box center [551, 527] width 1046 height 7
click at [428, 528] on div at bounding box center [551, 527] width 1046 height 7
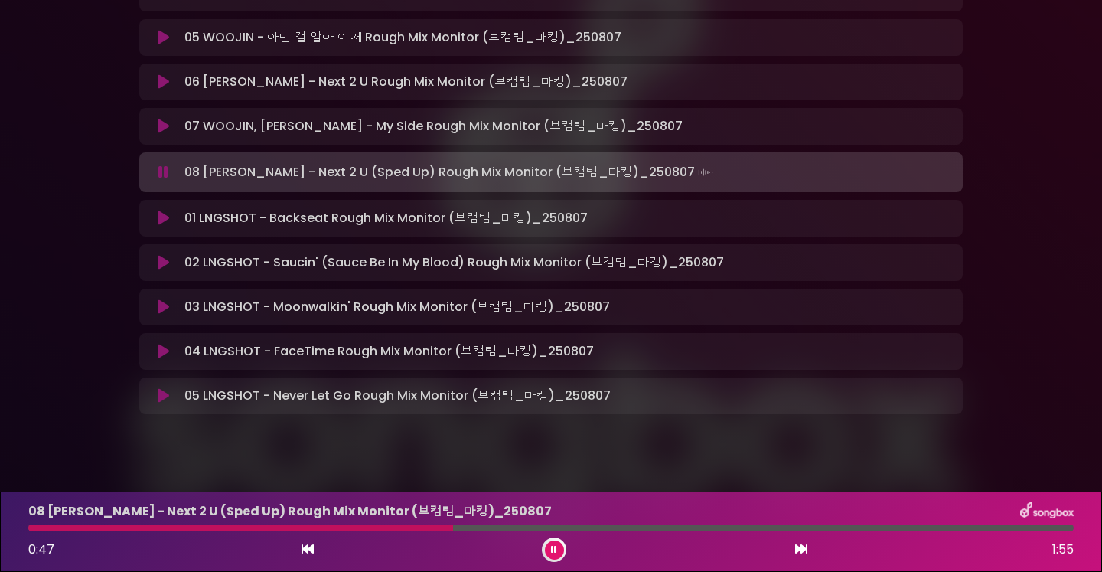
click at [161, 262] on icon at bounding box center [163, 262] width 11 height 15
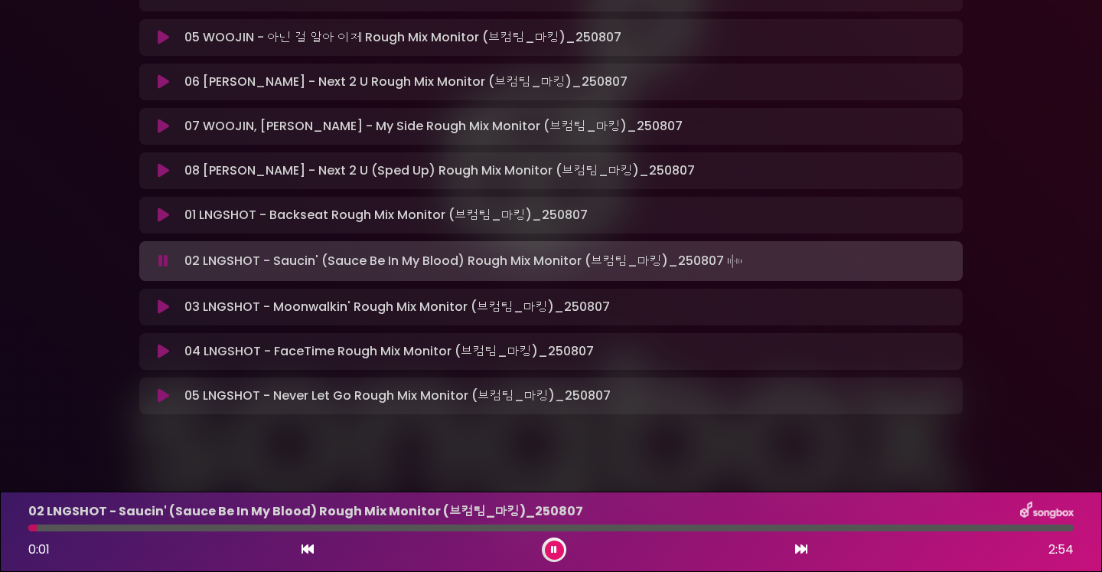
click at [259, 530] on div at bounding box center [551, 527] width 1046 height 7
click at [416, 527] on div at bounding box center [551, 527] width 1046 height 7
drag, startPoint x: 628, startPoint y: 521, endPoint x: 628, endPoint y: 536, distance: 15.3
click at [628, 521] on div "02 LNGSHOT - Saucin' (Sauce Be In My Blood) Rough Mix Monitor (브컴팀_마킹)_…" at bounding box center [551, 511] width 1064 height 20
click at [628, 528] on div at bounding box center [551, 527] width 1046 height 7
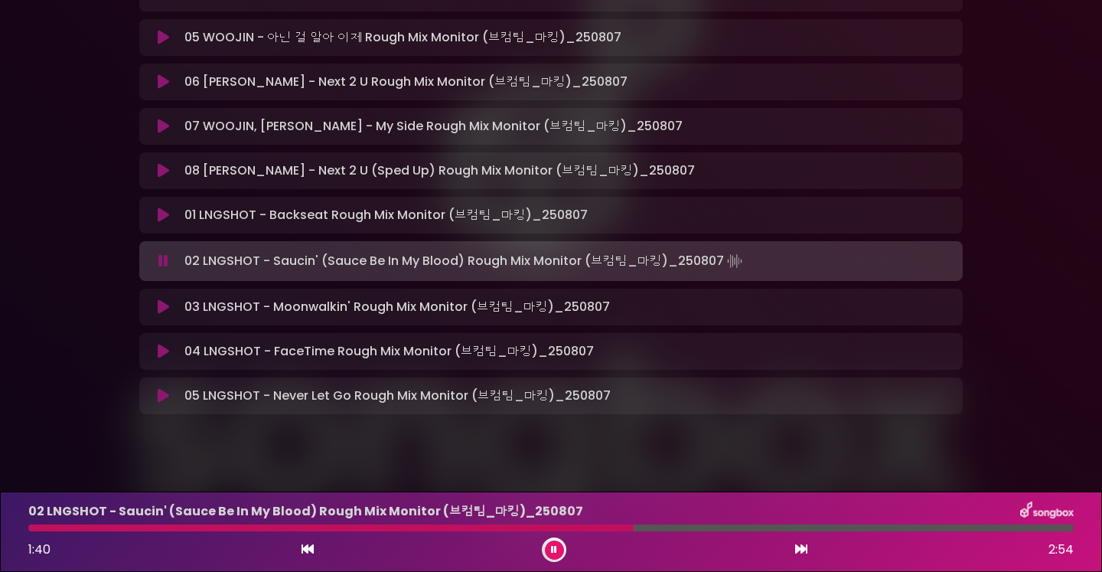
click at [158, 301] on icon at bounding box center [163, 306] width 11 height 15
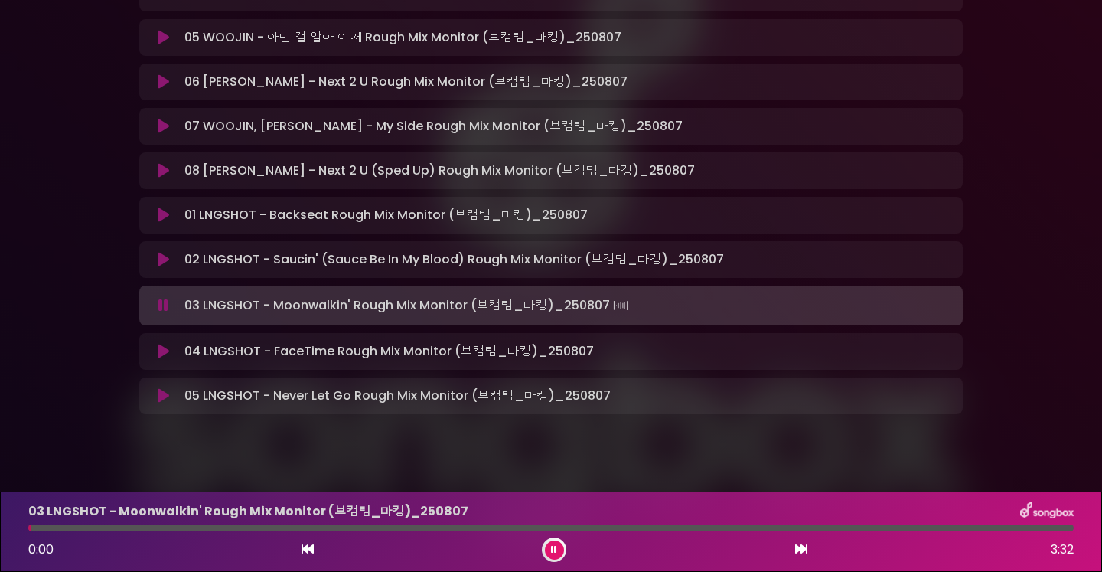
click at [238, 524] on div at bounding box center [551, 527] width 1046 height 7
click at [406, 527] on div at bounding box center [551, 527] width 1046 height 7
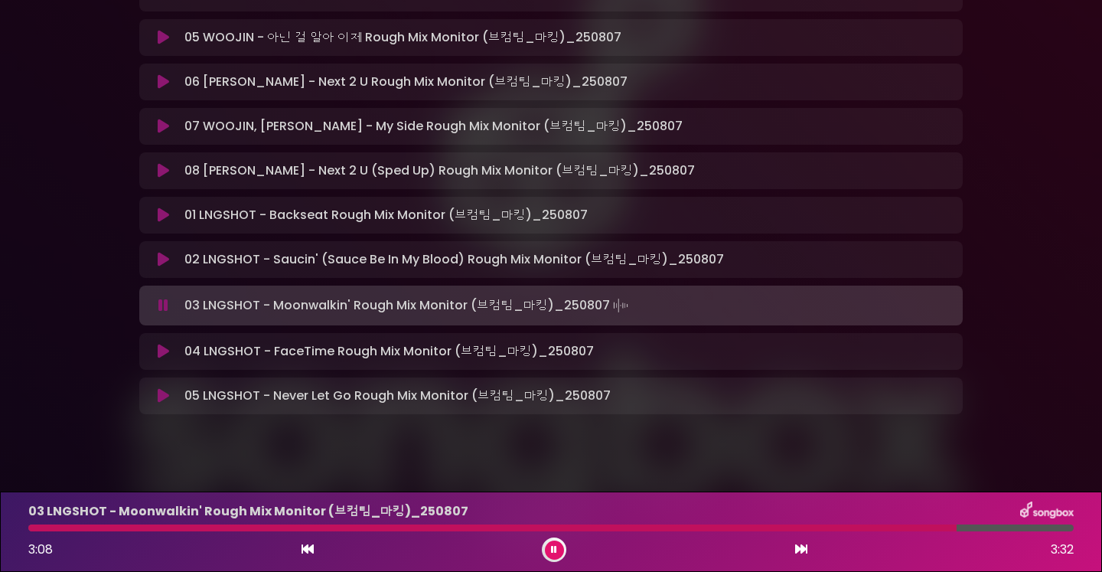
click at [978, 527] on div at bounding box center [551, 527] width 1046 height 7
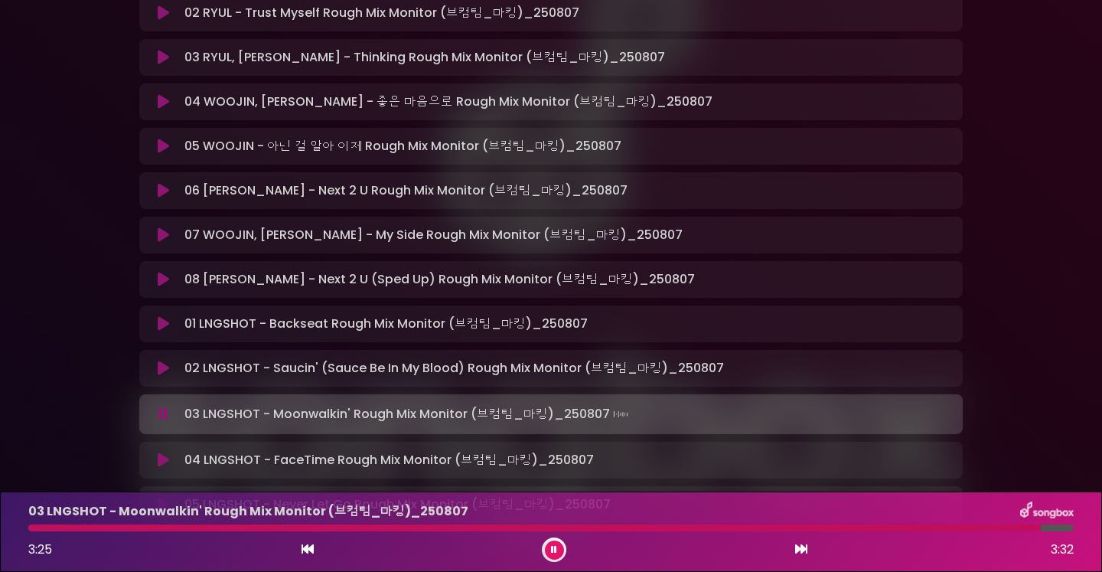
scroll to position [498, 0]
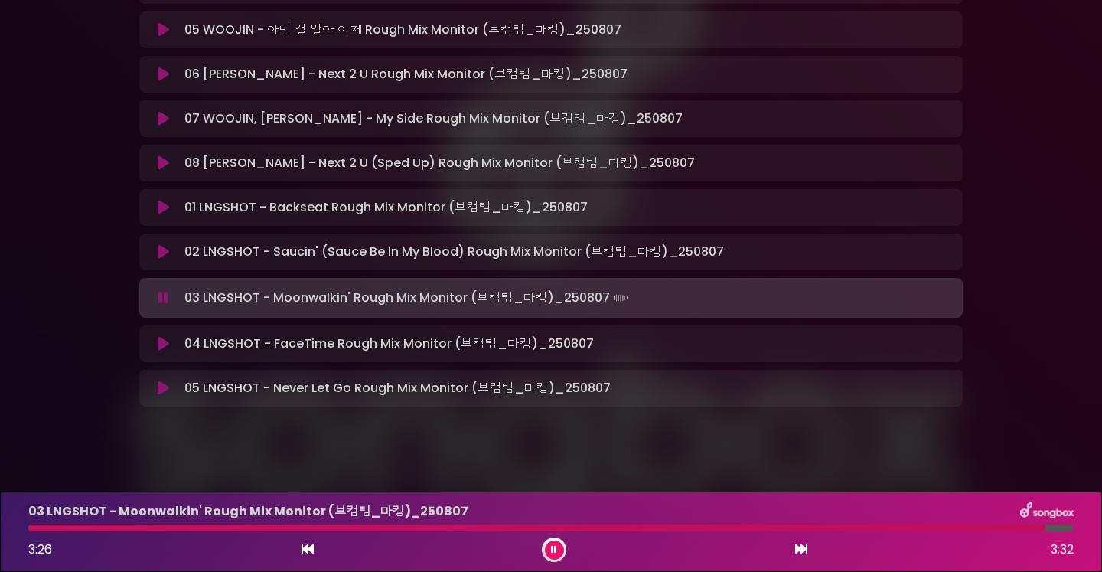
click at [158, 346] on icon at bounding box center [163, 343] width 11 height 15
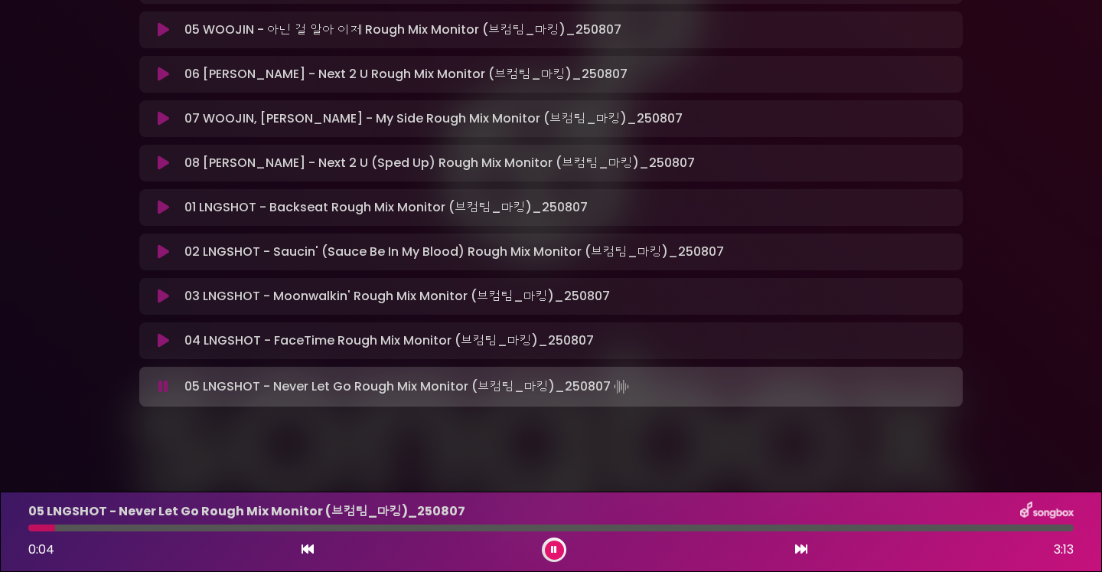
click at [551, 553] on icon at bounding box center [554, 549] width 6 height 9
